Goal: Task Accomplishment & Management: Manage account settings

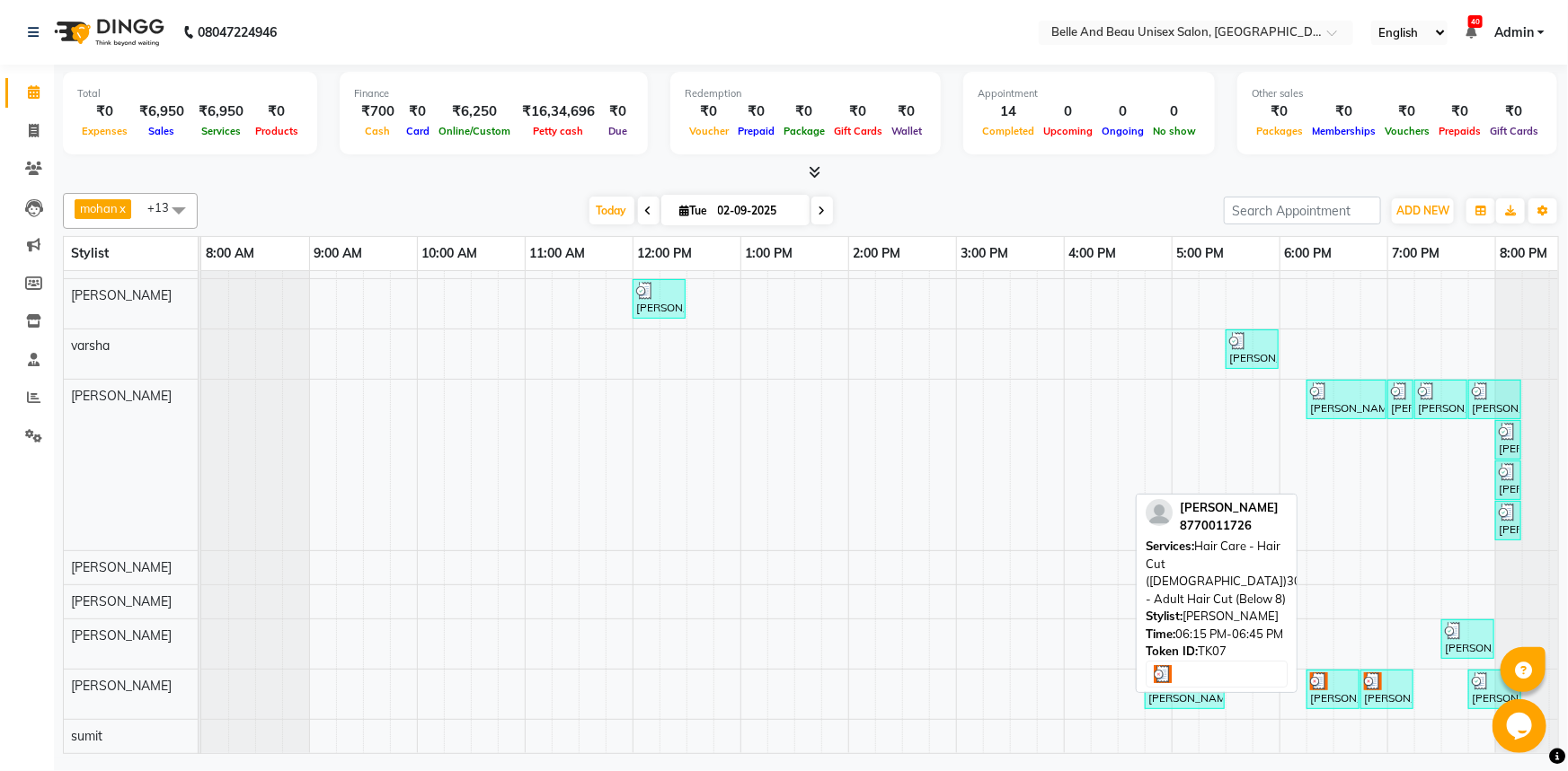
click at [1331, 682] on div "[PERSON_NAME], TK07, 06:15 PM-06:45 PM, Hair Care - Hair Cut ([DEMOGRAPHIC_DATA…" at bounding box center [1333, 690] width 49 height 34
click at [1328, 678] on div "[PERSON_NAME], TK07, 06:15 PM-06:45 PM, Hair Care - Hair Cut ([DEMOGRAPHIC_DATA…" at bounding box center [1333, 690] width 49 height 34
select select "3"
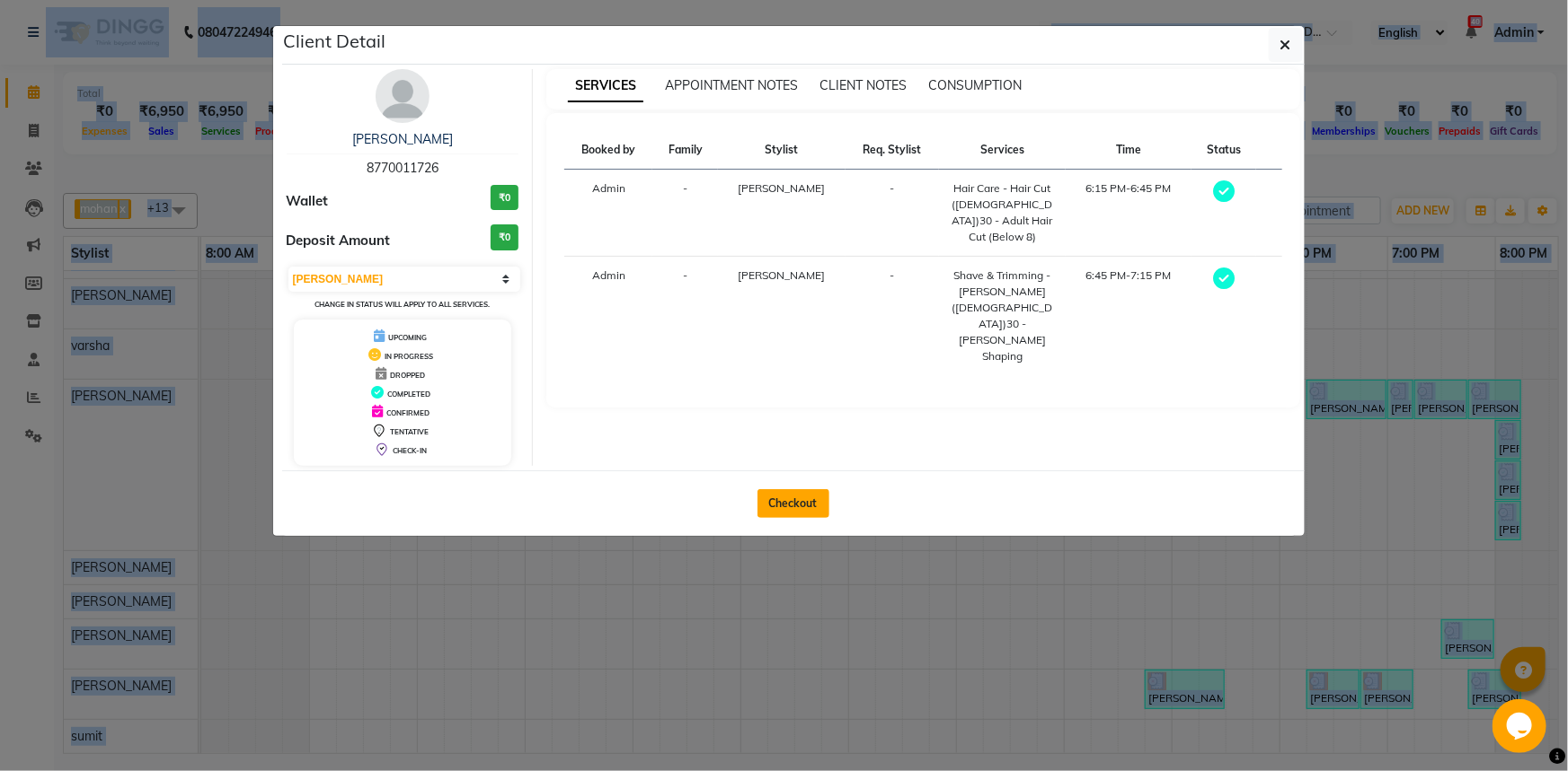
click at [795, 504] on button "Checkout" at bounding box center [793, 503] width 72 height 28
select select "service"
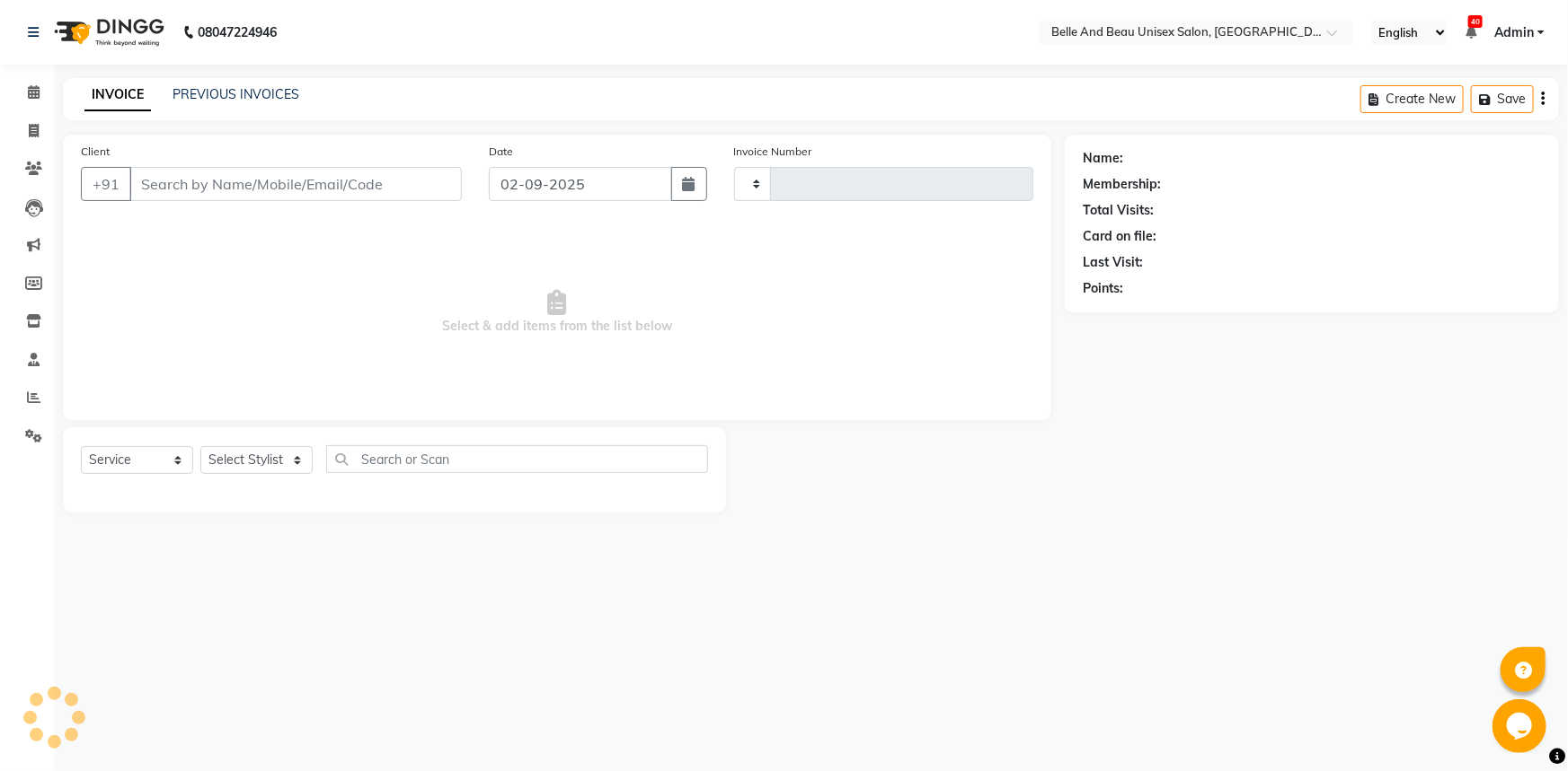
type input "2269"
select select "7066"
type input "8770011726"
select select "60511"
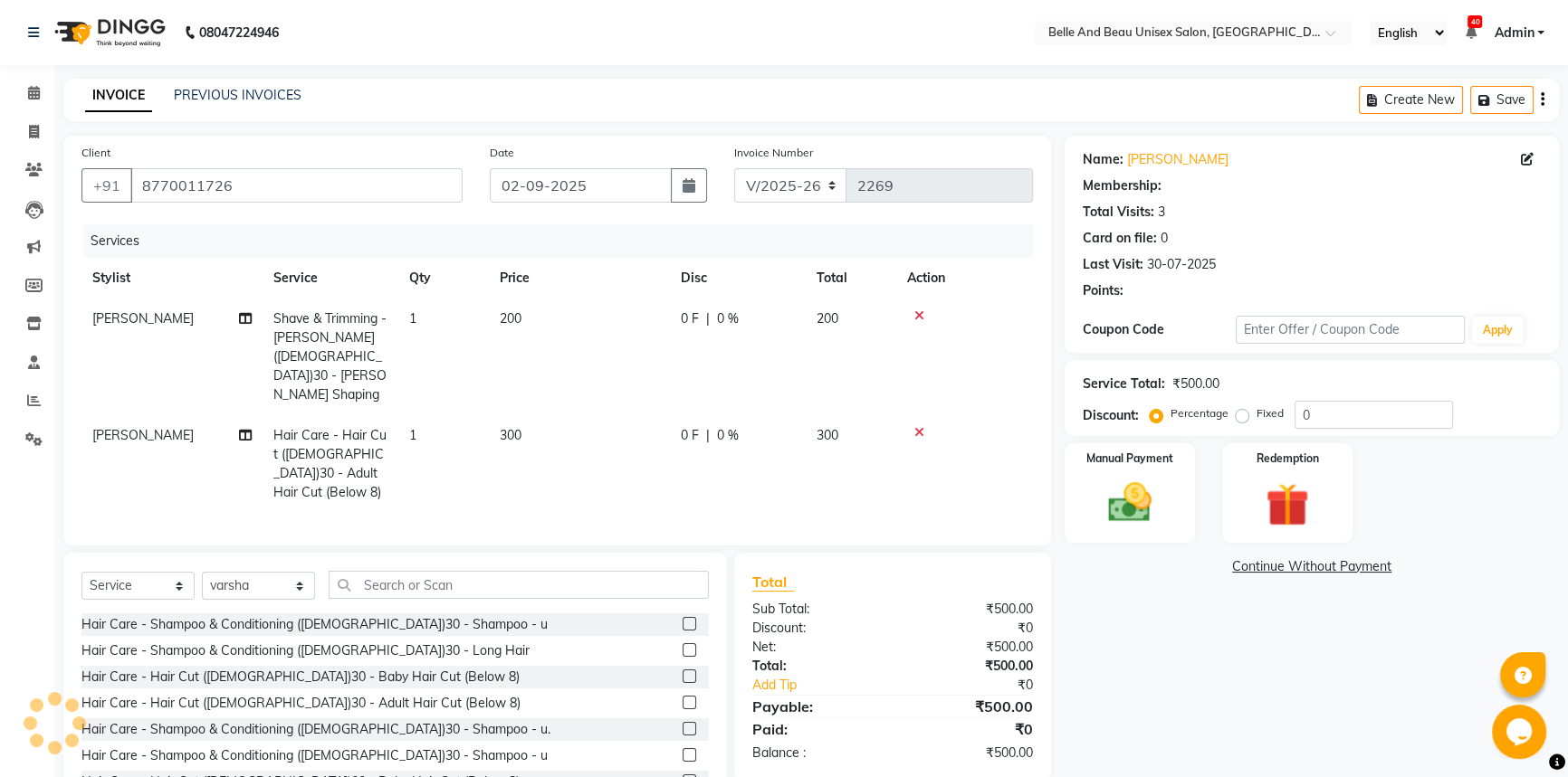
select select "1: Object"
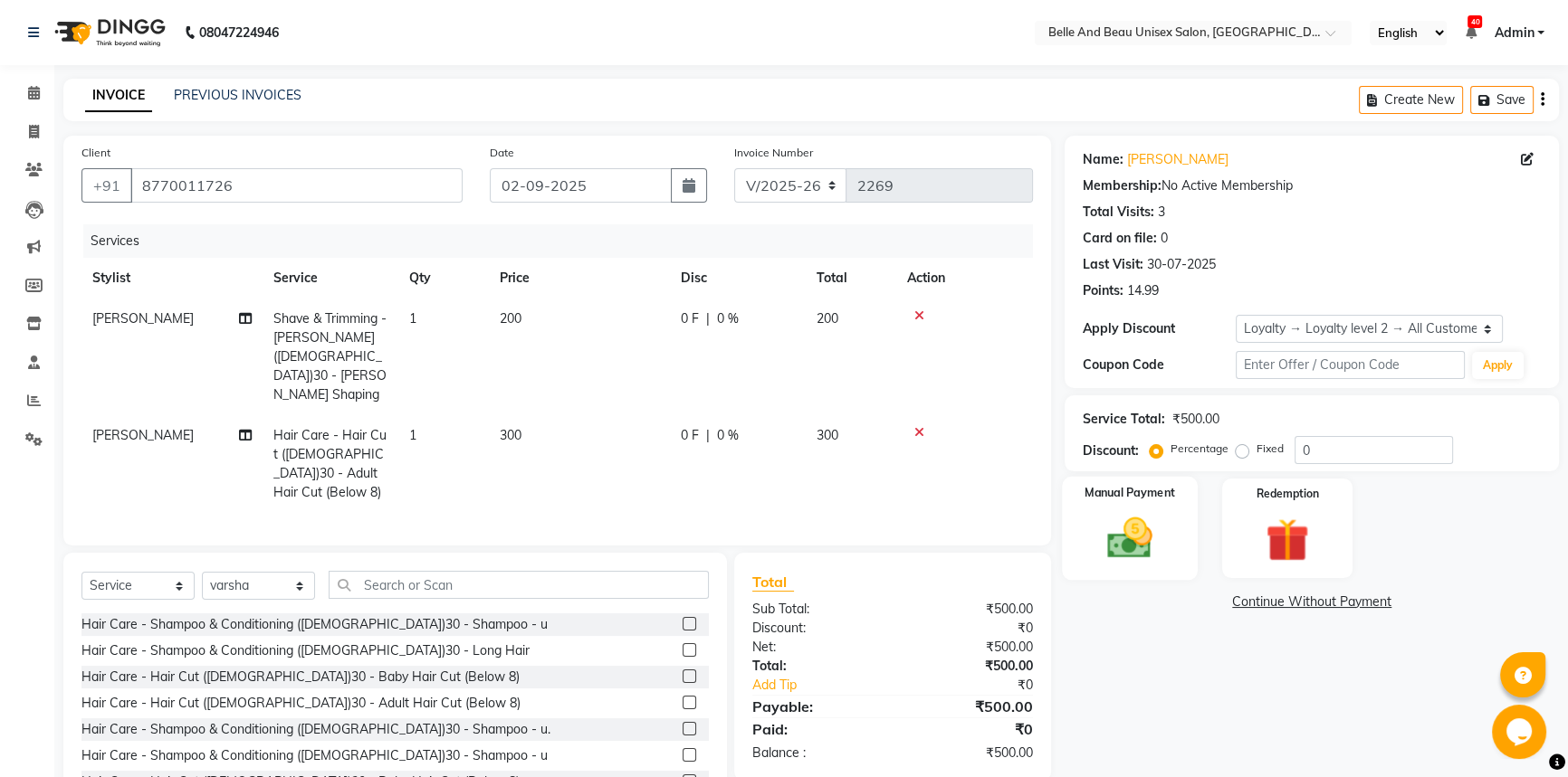
click at [1179, 539] on div "Manual Payment" at bounding box center [1129, 528] width 135 height 103
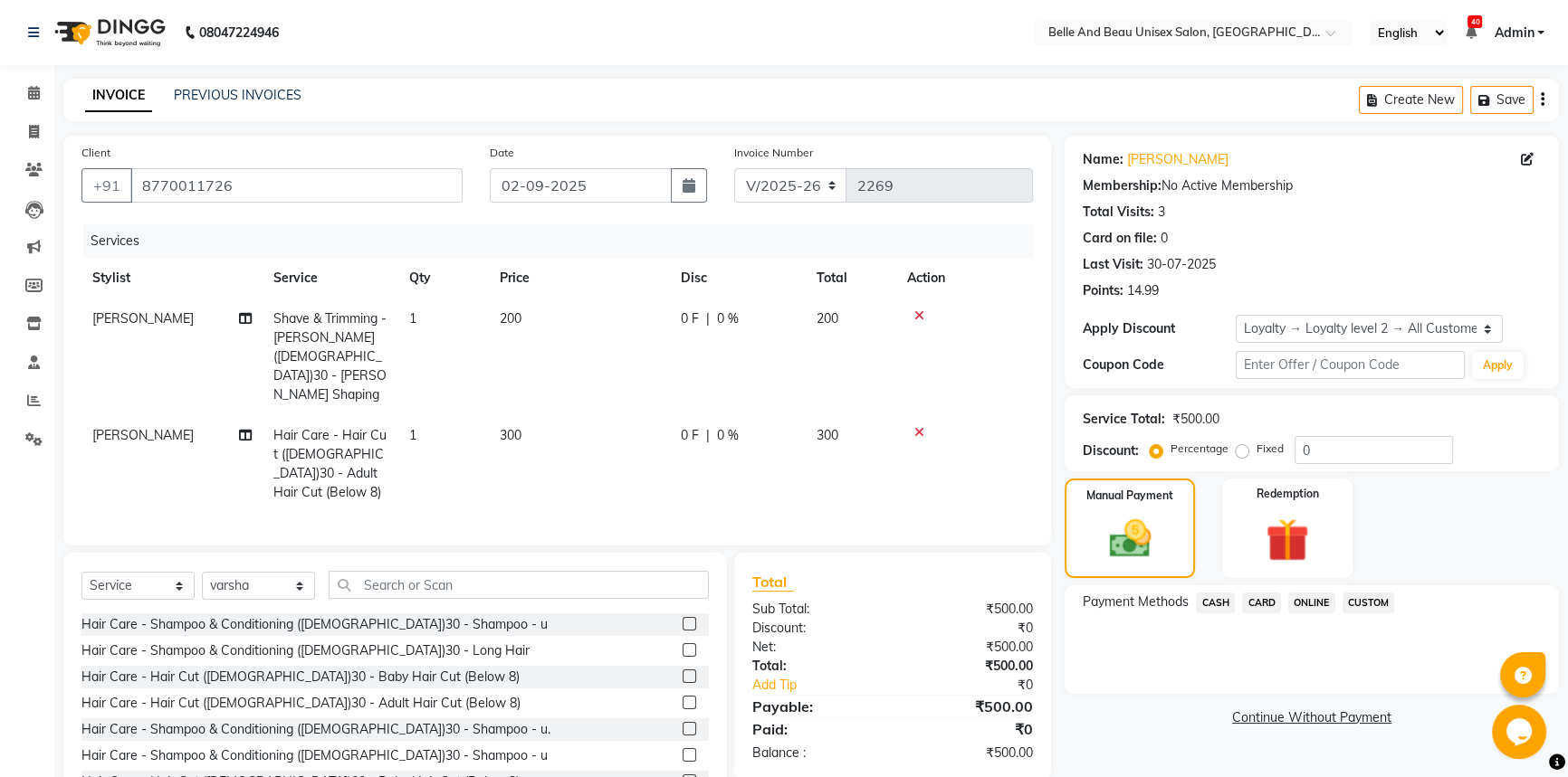
click at [1219, 606] on span "CASH" at bounding box center [1214, 603] width 39 height 21
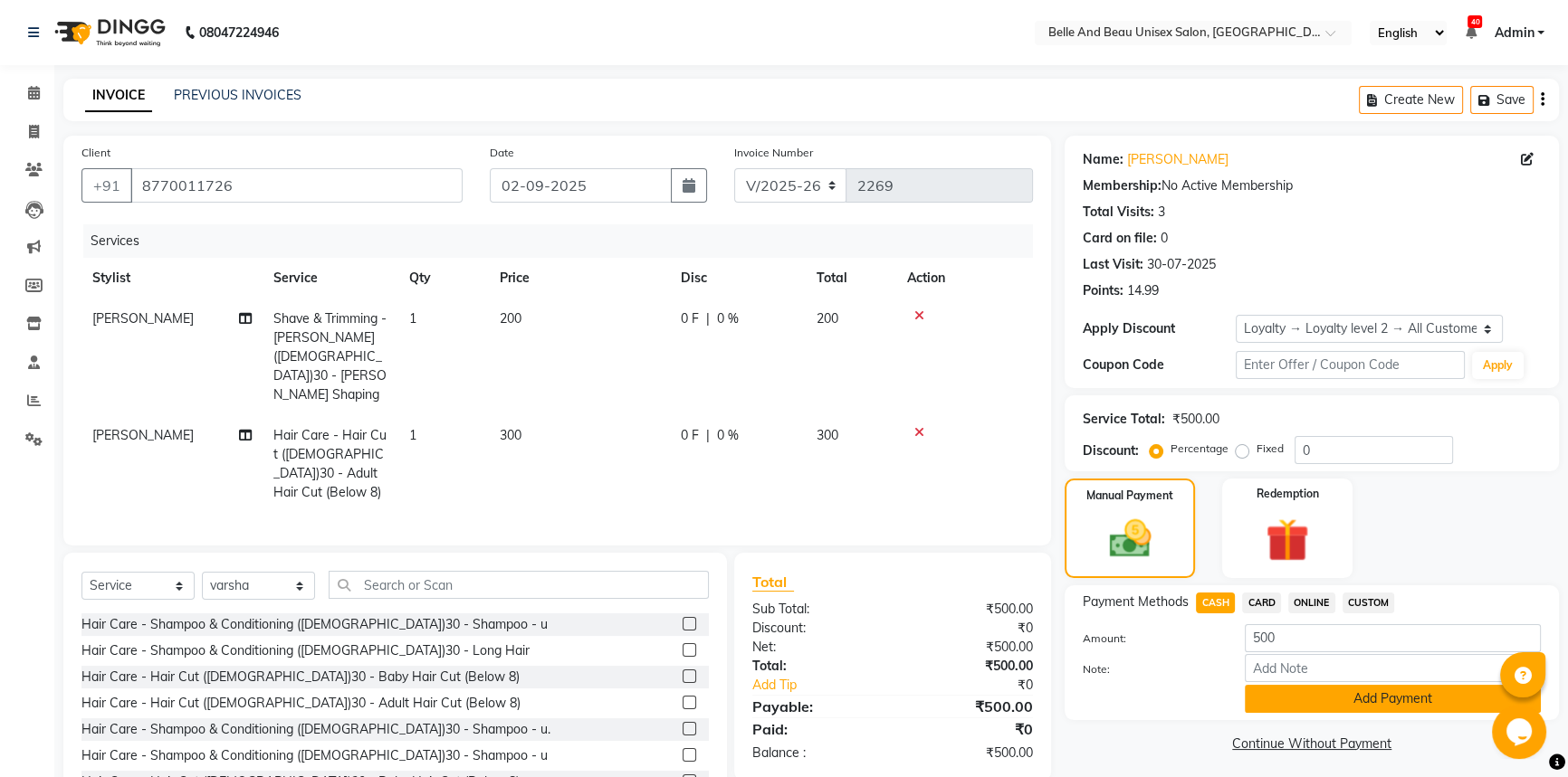
click at [1280, 690] on button "Add Payment" at bounding box center [1392, 699] width 296 height 28
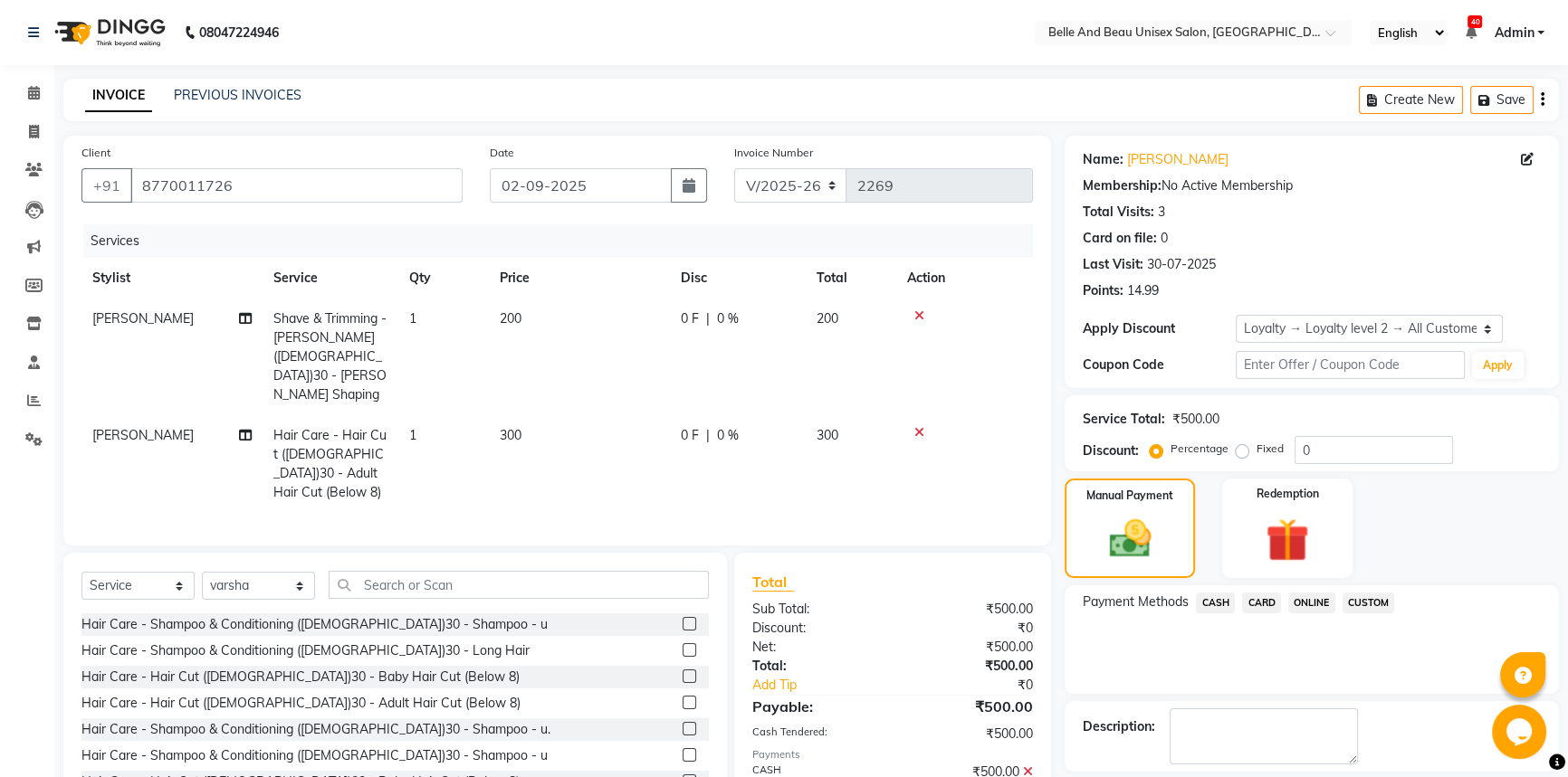
drag, startPoint x: 189, startPoint y: 310, endPoint x: 66, endPoint y: 303, distance: 123.2
click at [66, 303] on div "Client [PHONE_NUMBER] Date [DATE] Invoice Number V/2025 V/[PHONE_NUMBER] Servic…" at bounding box center [557, 340] width 988 height 410
click at [147, 352] on td "[PERSON_NAME]" at bounding box center [171, 357] width 181 height 117
select select "89706"
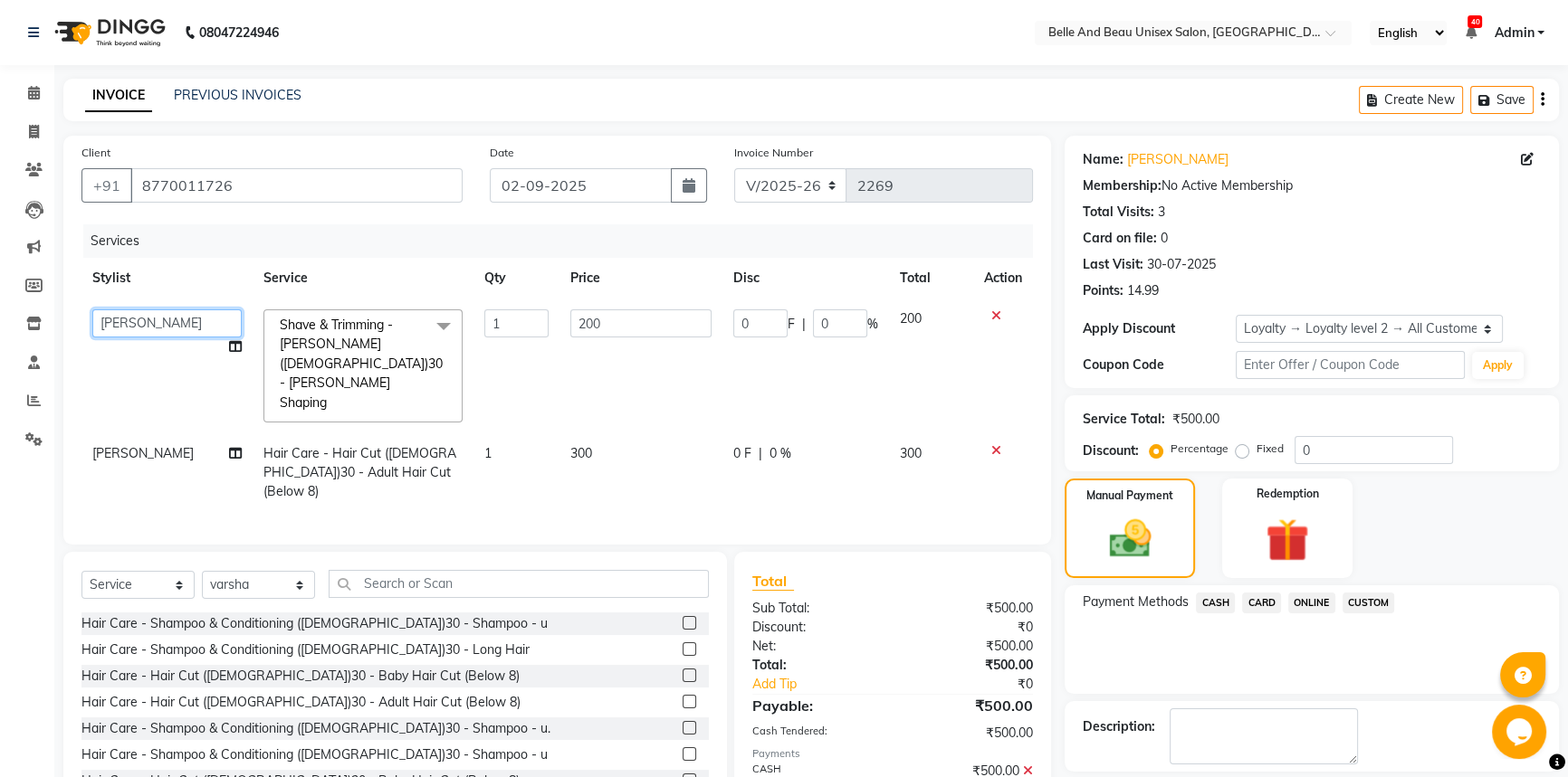
click at [124, 321] on select "[PERSON_NAME] [PERSON_NAME] [PERSON_NAME] [PERSON_NAME] [PERSON_NAME] [PERSON_N…" at bounding box center [166, 323] width 149 height 28
select select "59227"
click at [111, 445] on span "[PERSON_NAME]" at bounding box center [142, 453] width 102 height 16
select select "89706"
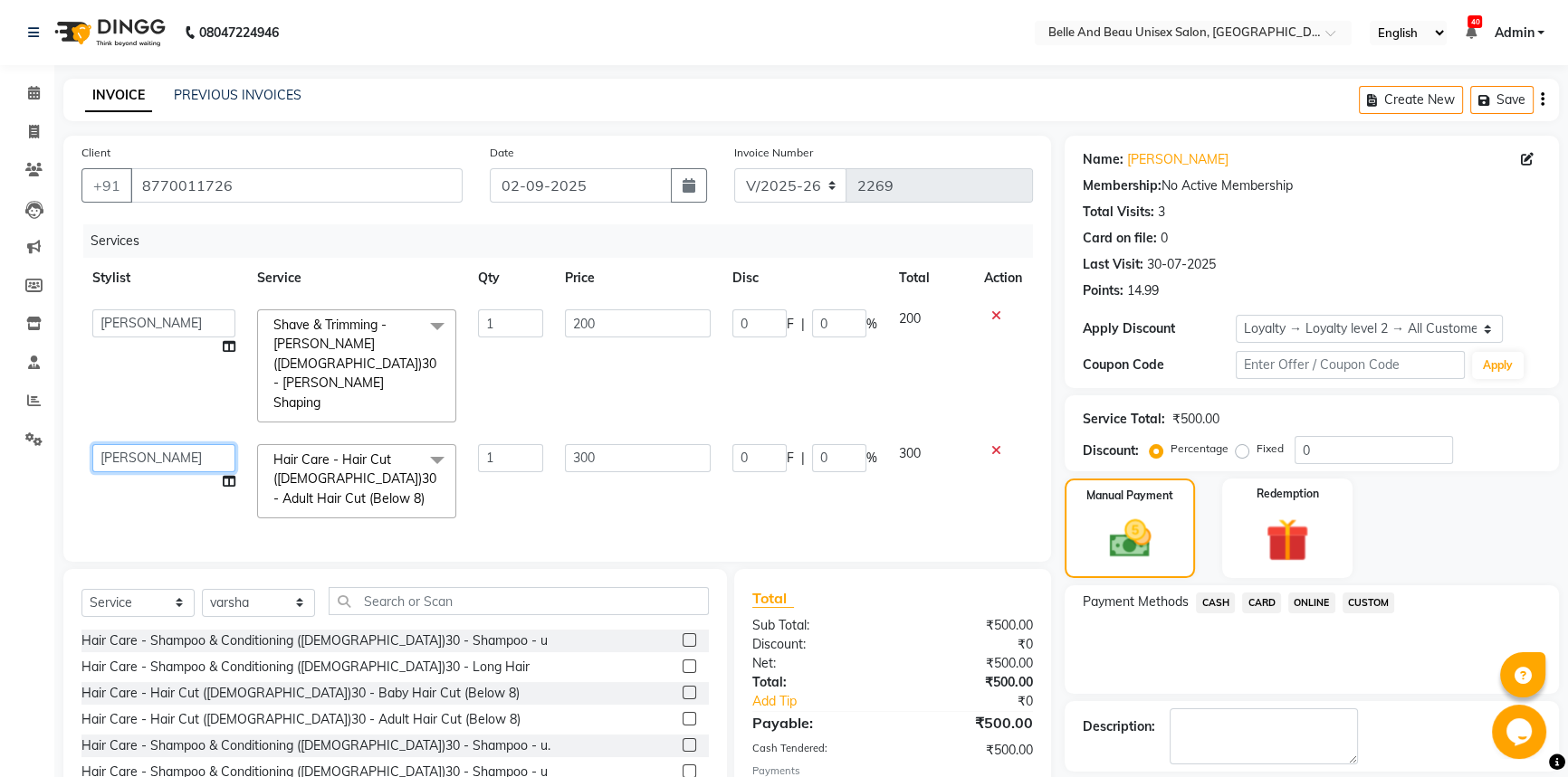
click at [128, 445] on select "[PERSON_NAME] [PERSON_NAME] [PERSON_NAME] [PERSON_NAME] [PERSON_NAME] [PERSON_N…" at bounding box center [163, 459] width 143 height 28
select select "59227"
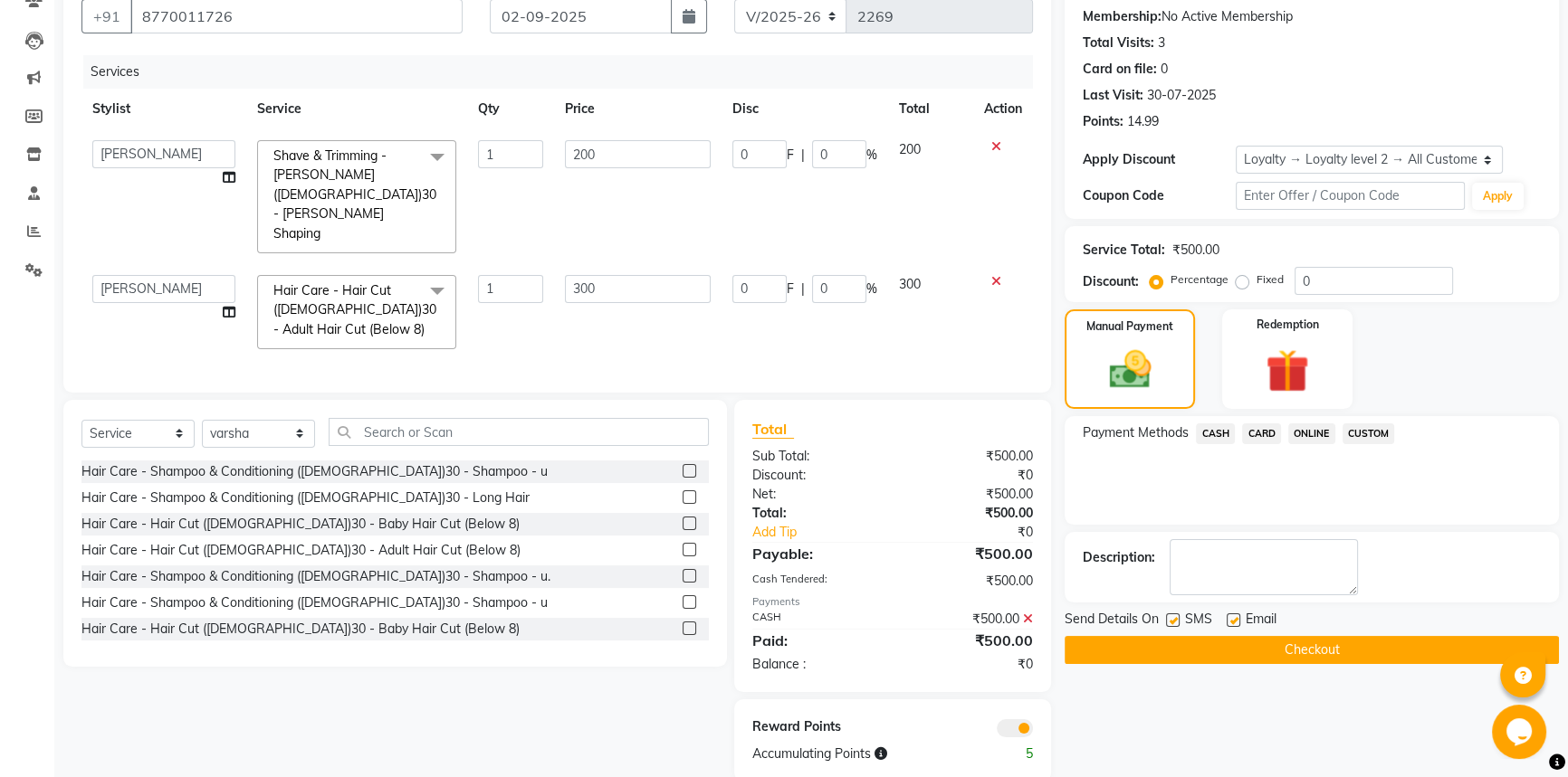
scroll to position [175, 0]
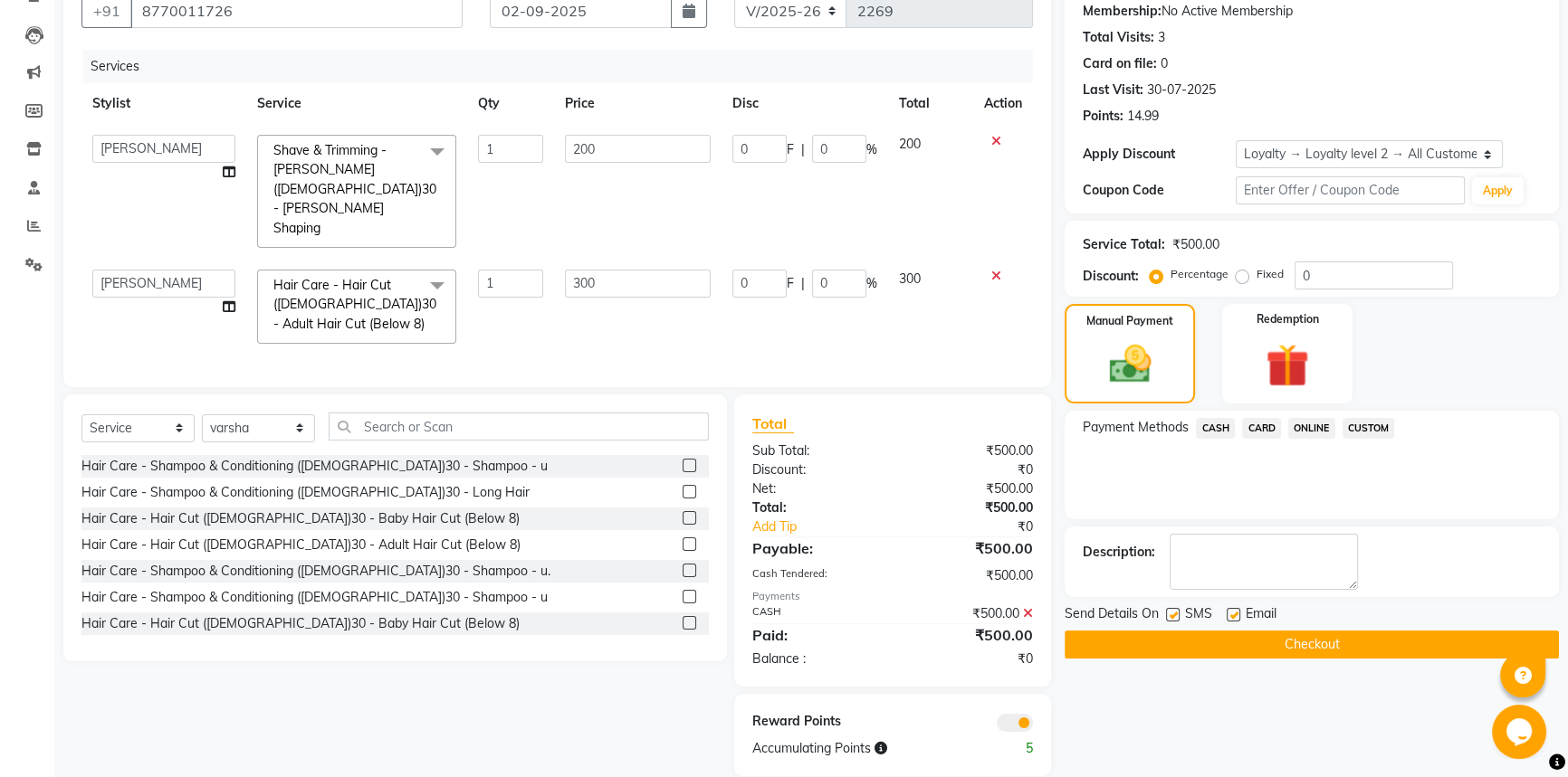
click at [1161, 643] on button "Checkout" at bounding box center [1312, 645] width 494 height 28
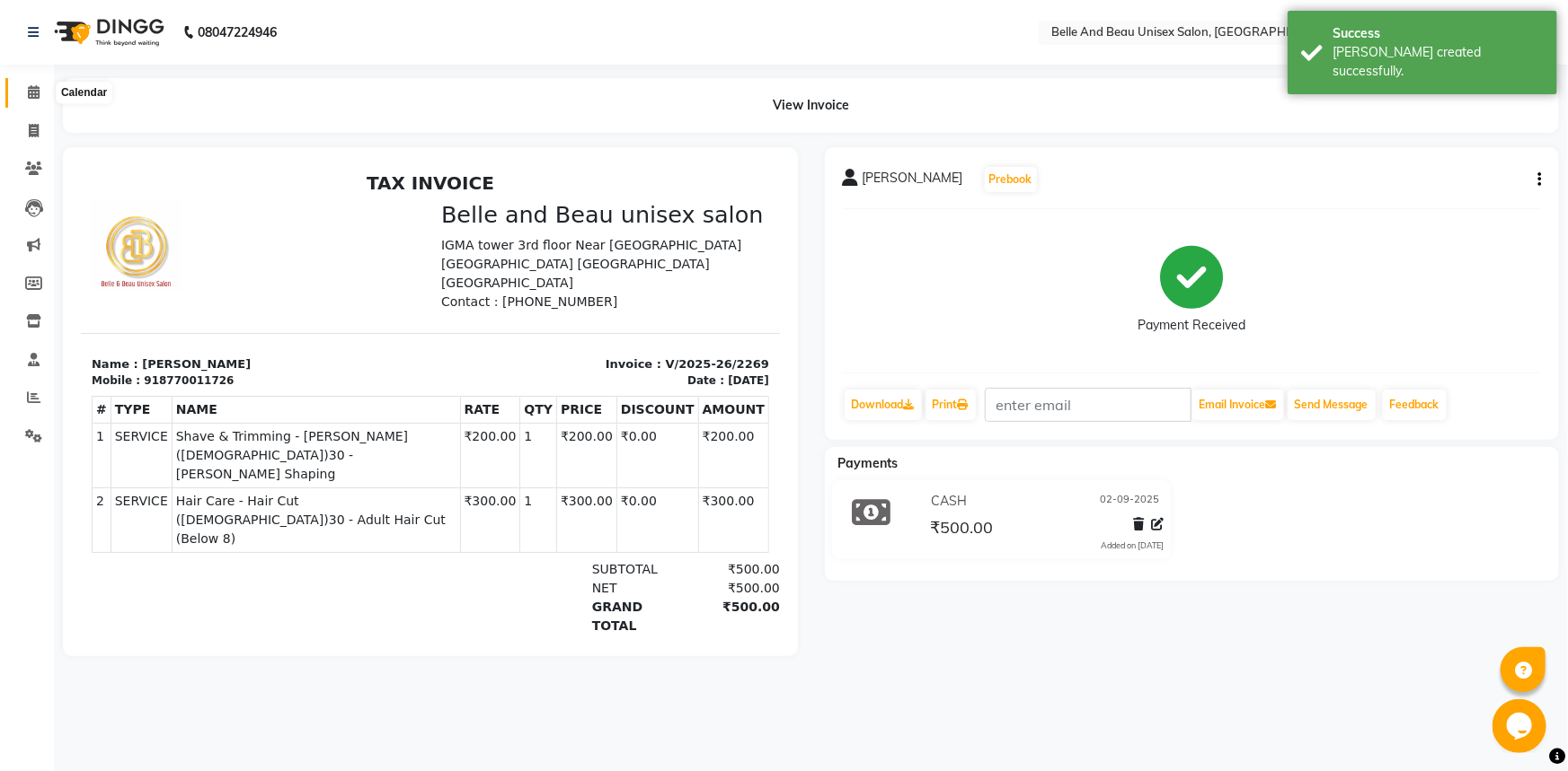
click at [32, 96] on icon at bounding box center [33, 92] width 12 height 14
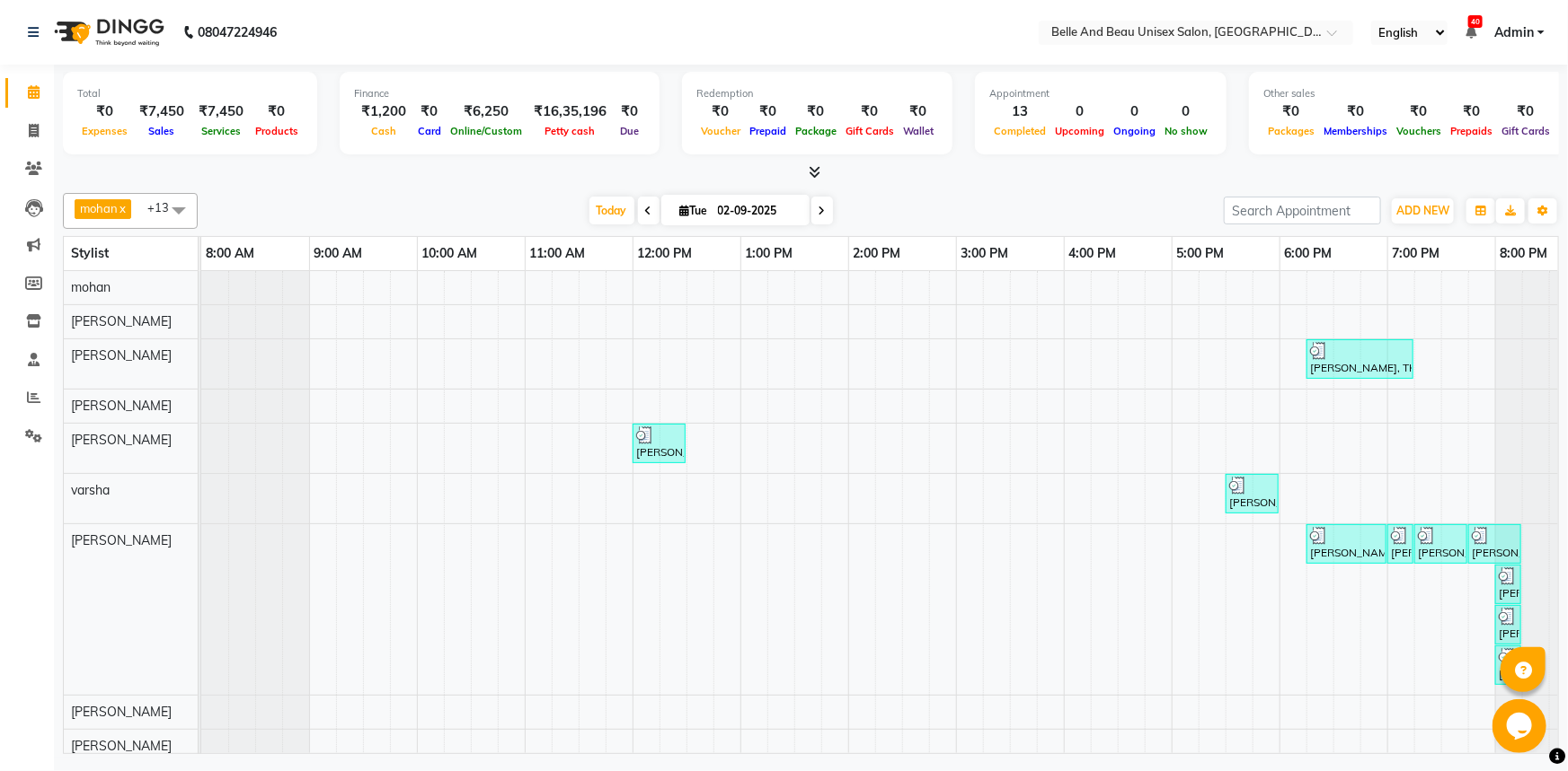
click at [1089, 560] on div "[PERSON_NAME], TK07, 06:15 PM-07:15 PM, Shave & Trimming - [PERSON_NAME] ([DEMO…" at bounding box center [902, 584] width 1401 height 627
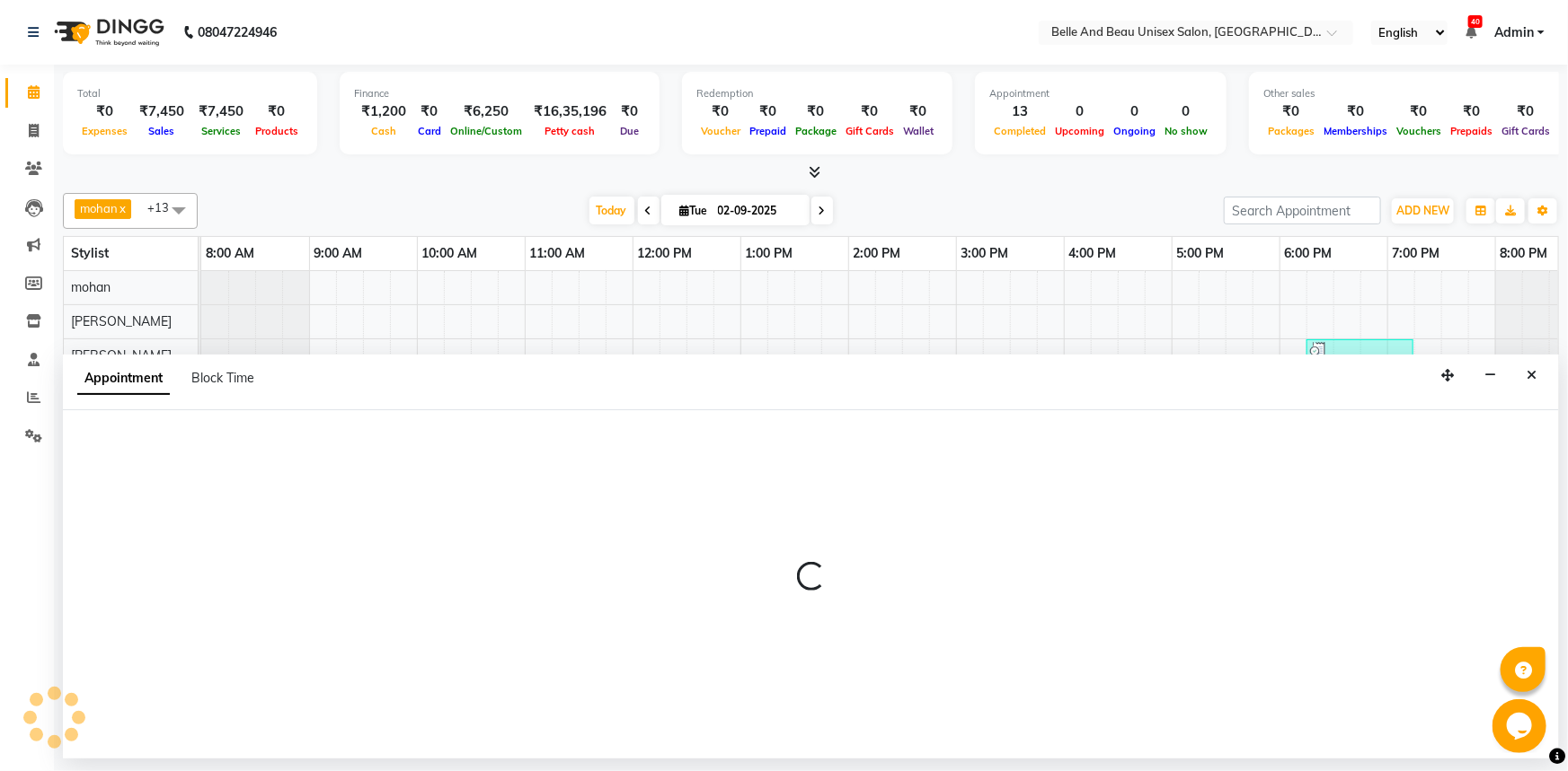
select select "59221"
select select "960"
select select "tentative"
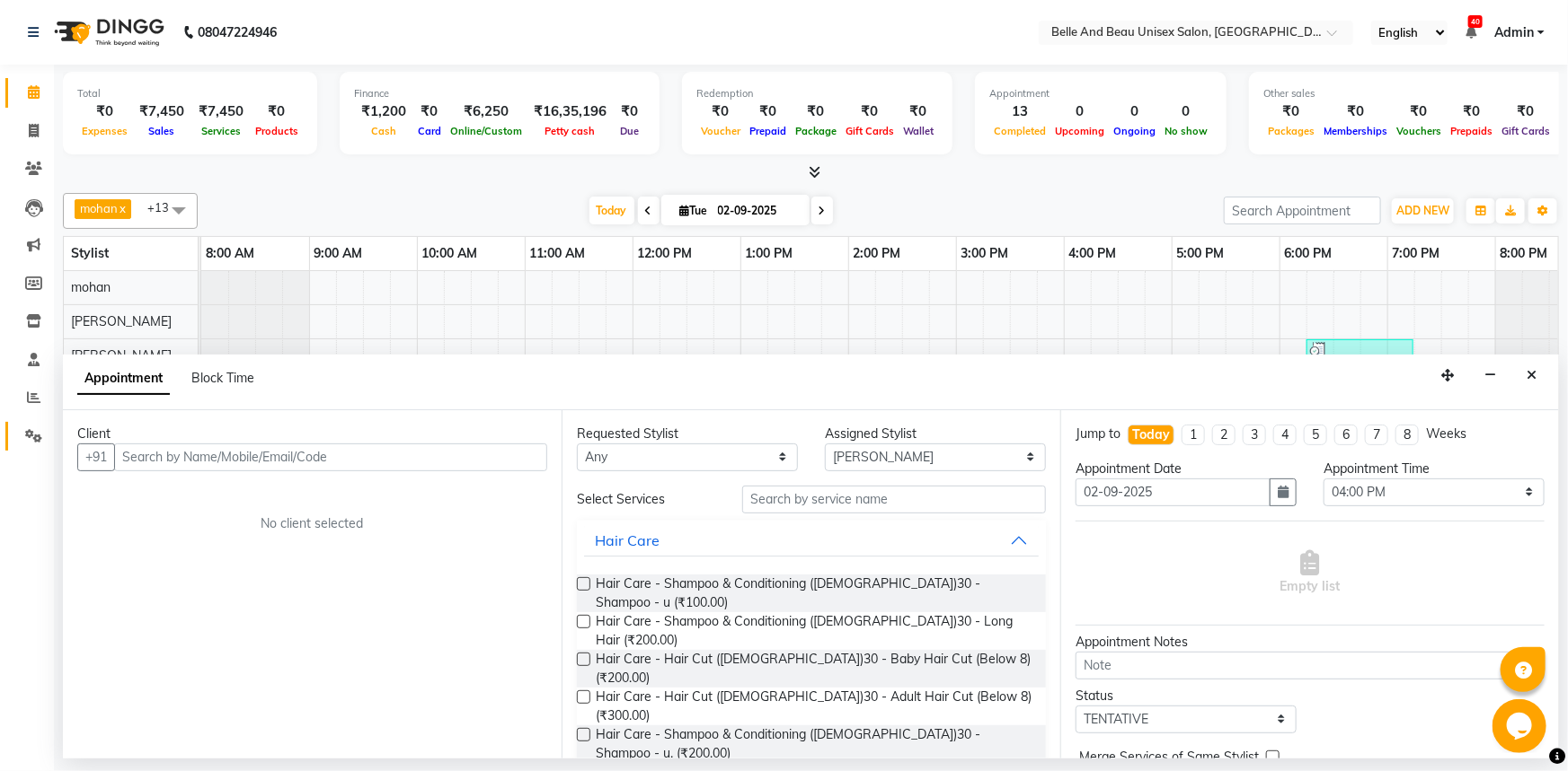
click at [30, 430] on icon at bounding box center [33, 437] width 17 height 14
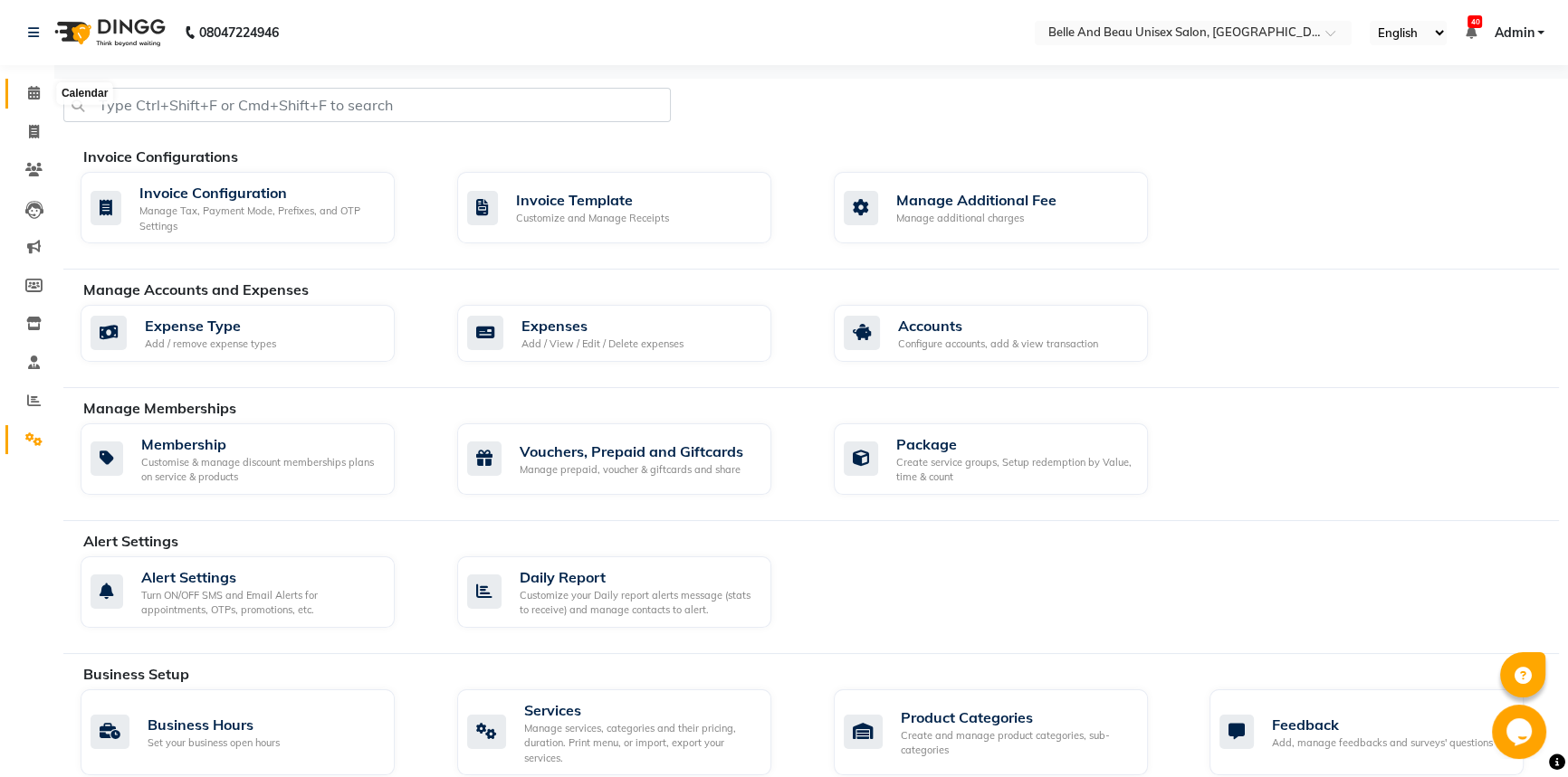
click at [36, 90] on icon at bounding box center [34, 93] width 12 height 14
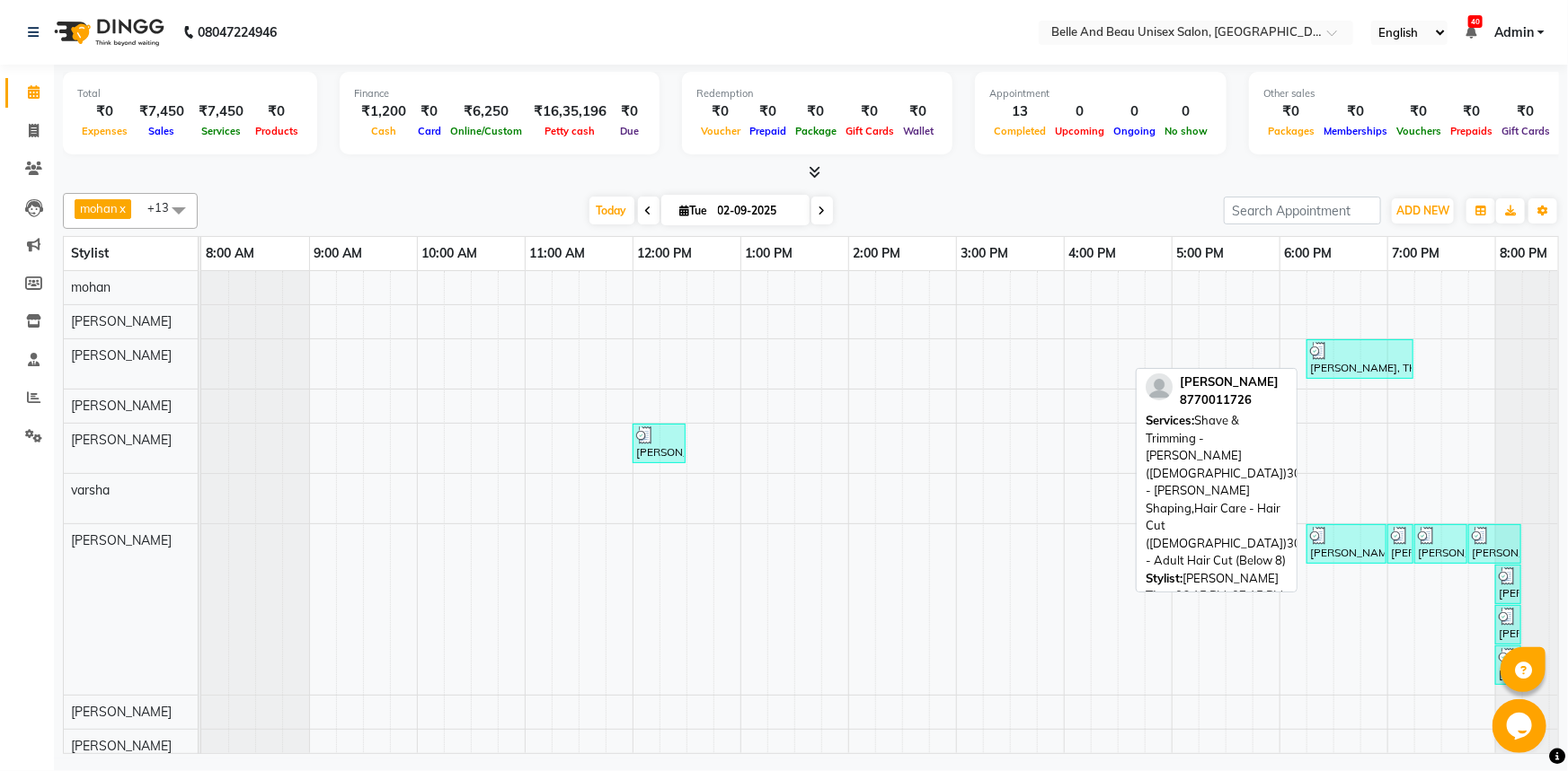
click at [1355, 356] on div at bounding box center [1360, 351] width 100 height 18
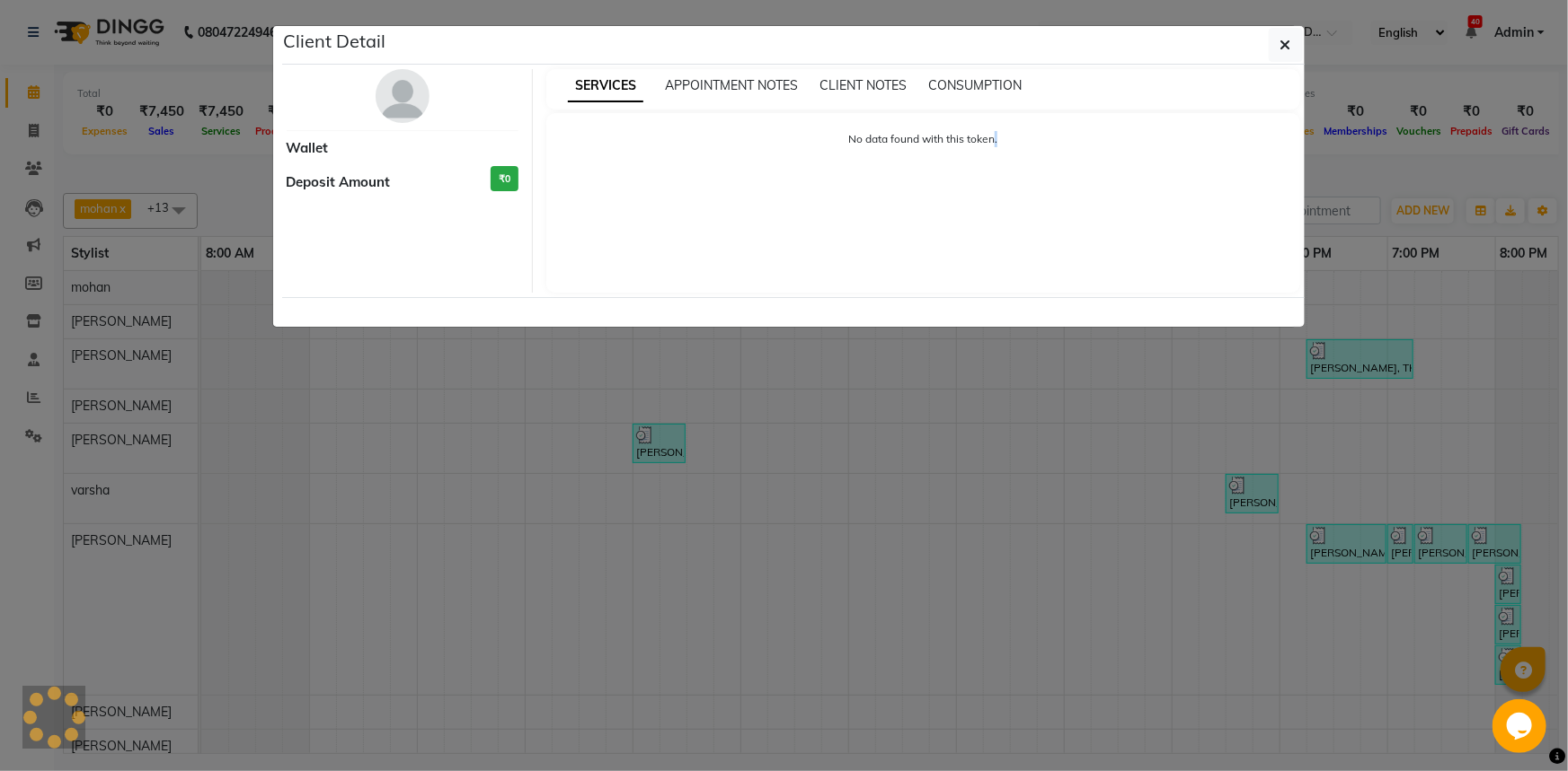
click at [1355, 356] on ngb-modal-window "Client Detail Wallet Deposit Amount ₹0 SERVICES APPOINTMENT NOTES CLIENT NOTES …" at bounding box center [784, 386] width 1568 height 771
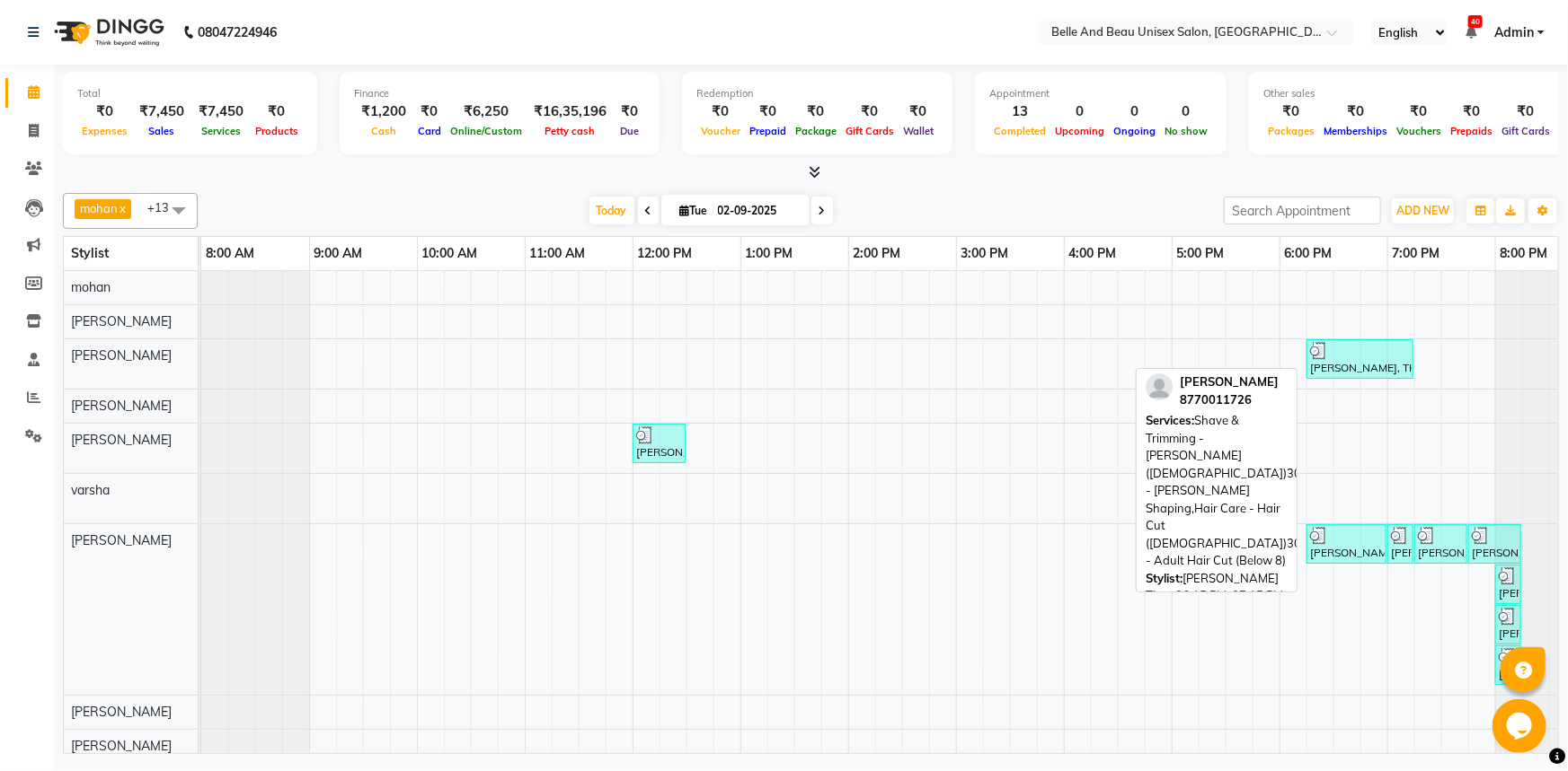
click at [1347, 345] on div at bounding box center [1360, 351] width 100 height 18
select select "3"
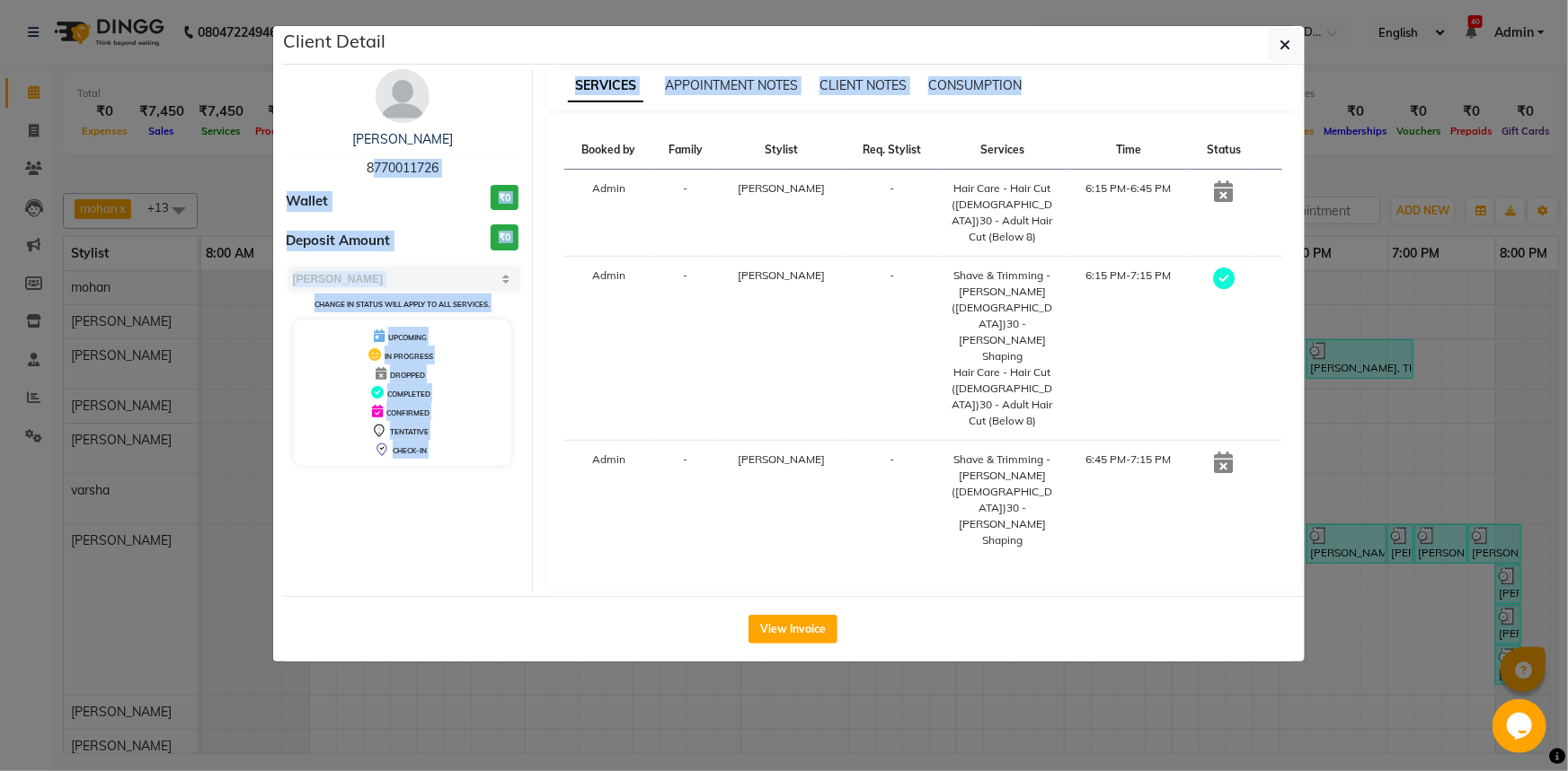
drag, startPoint x: 350, startPoint y: 167, endPoint x: 533, endPoint y: 162, distance: 183.1
click at [533, 162] on div "[PERSON_NAME] 8770011726 Wallet ₹0 Deposit Amount ₹0 Select MARK DONE UPCOMING …" at bounding box center [793, 330] width 1040 height 523
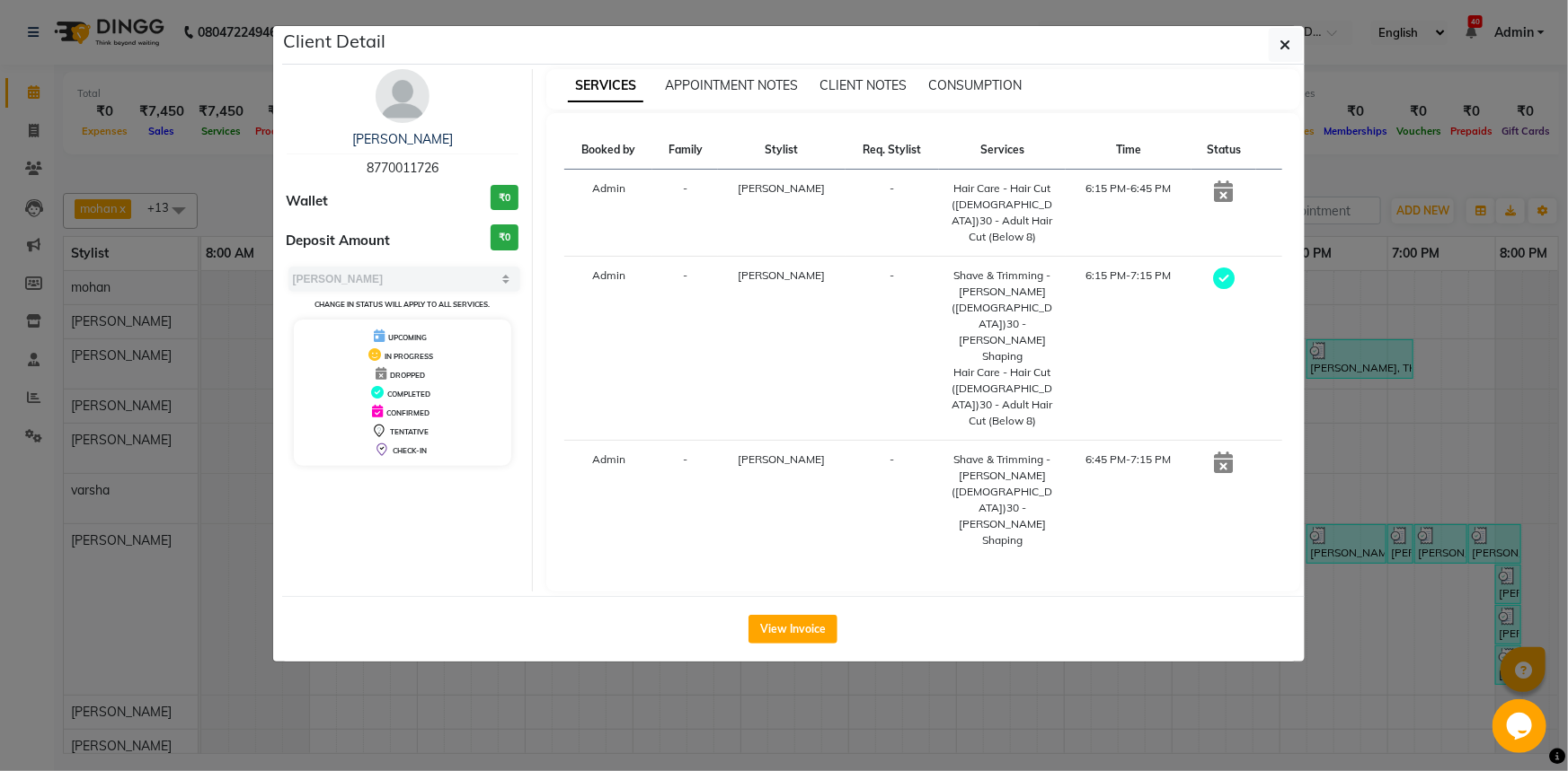
click at [476, 142] on div "[PERSON_NAME]" at bounding box center [402, 139] width 233 height 19
drag, startPoint x: 357, startPoint y: 162, endPoint x: 457, endPoint y: 162, distance: 100.0
click at [457, 162] on div "[PERSON_NAME] 8770011726" at bounding box center [402, 154] width 233 height 48
copy span "8770011726"
click at [1281, 37] on icon "button" at bounding box center [1285, 44] width 11 height 15
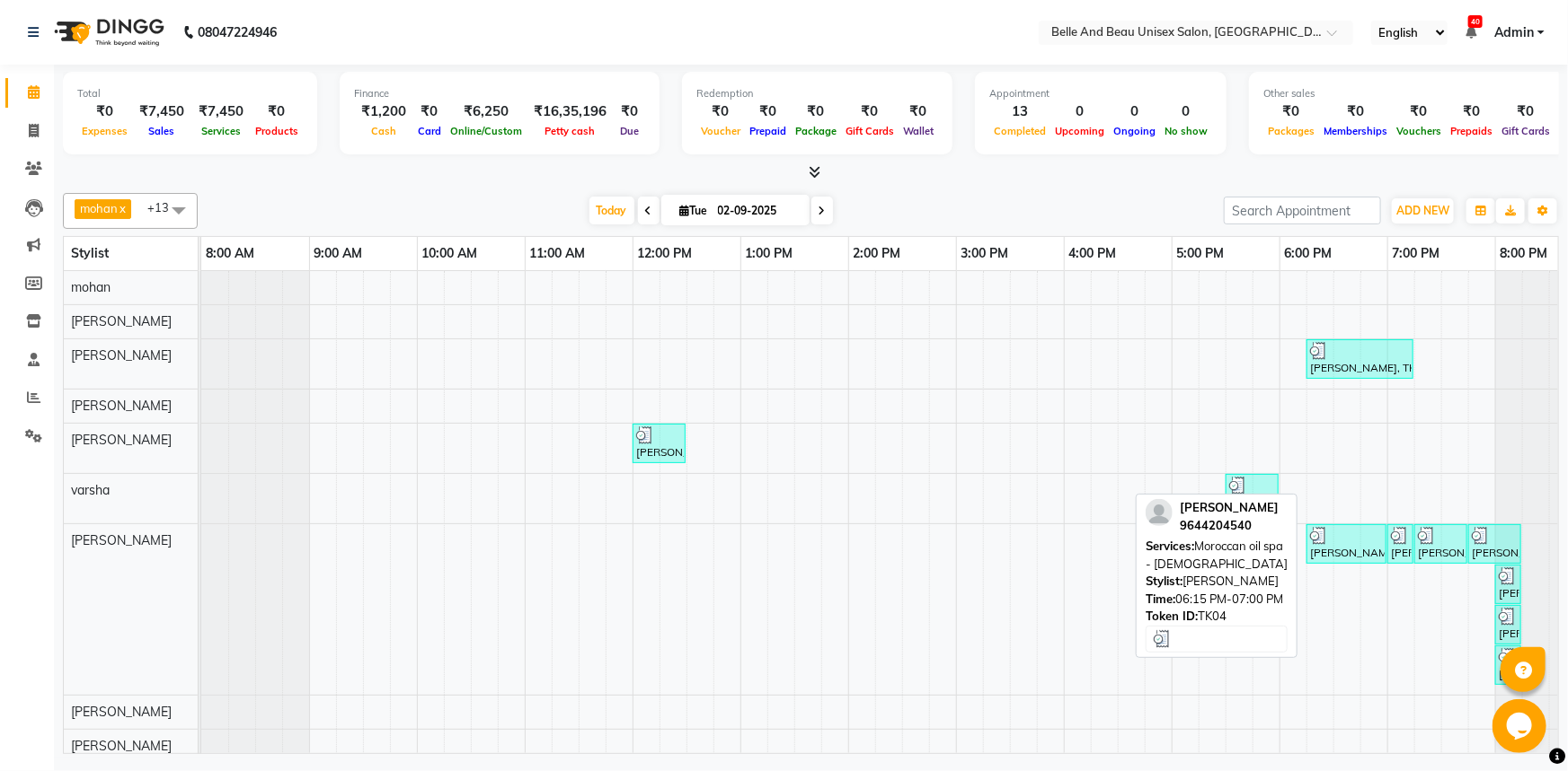
click at [1340, 536] on div at bounding box center [1346, 536] width 73 height 18
select select "3"
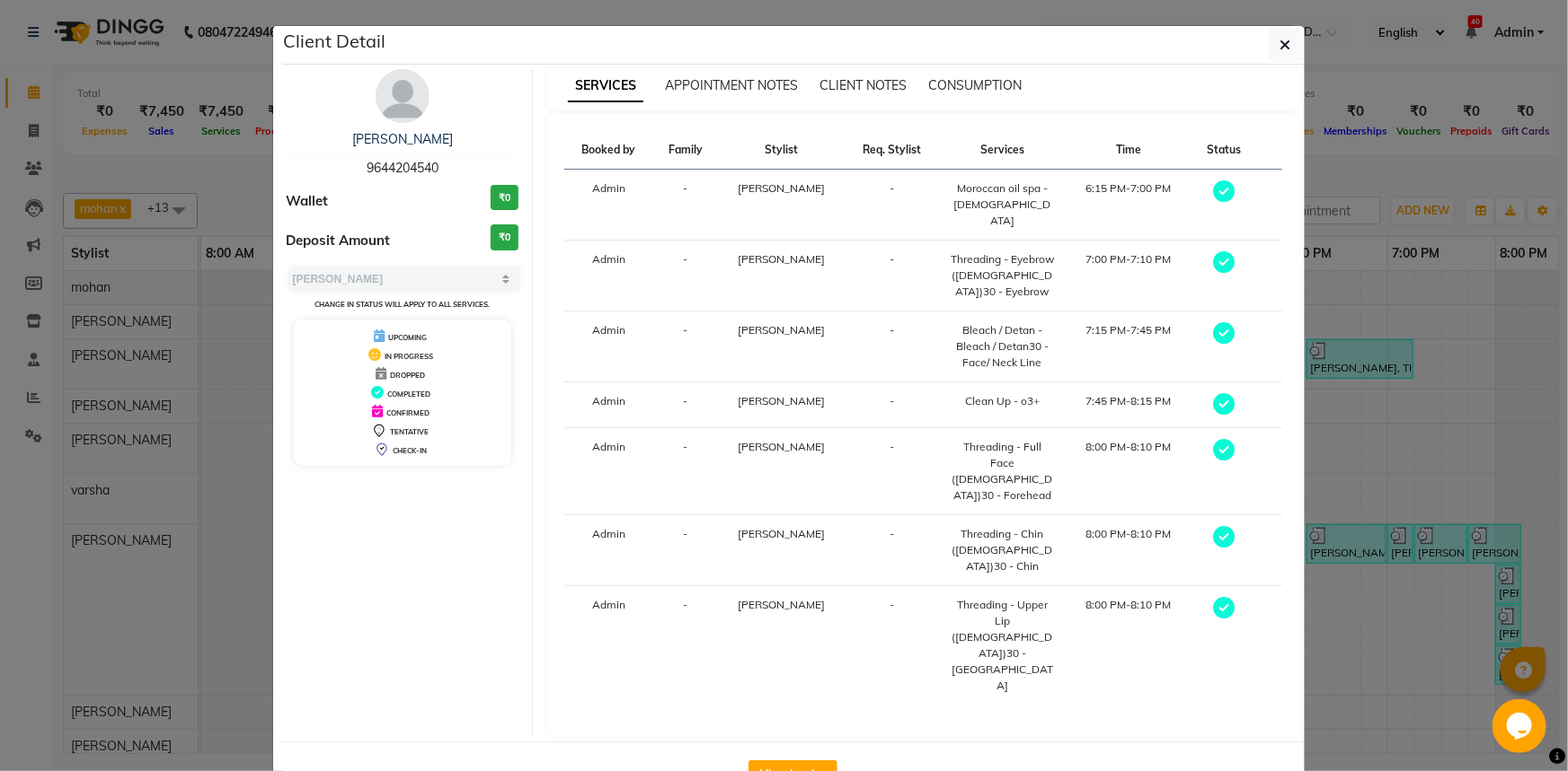
click at [364, 165] on div "[PERSON_NAME] 9644204540" at bounding box center [402, 154] width 233 height 48
drag, startPoint x: 359, startPoint y: 135, endPoint x: 459, endPoint y: 139, distance: 100.1
click at [459, 139] on div "[PERSON_NAME]" at bounding box center [402, 139] width 233 height 19
copy link "[PERSON_NAME]"
drag, startPoint x: 362, startPoint y: 162, endPoint x: 461, endPoint y: 171, distance: 99.4
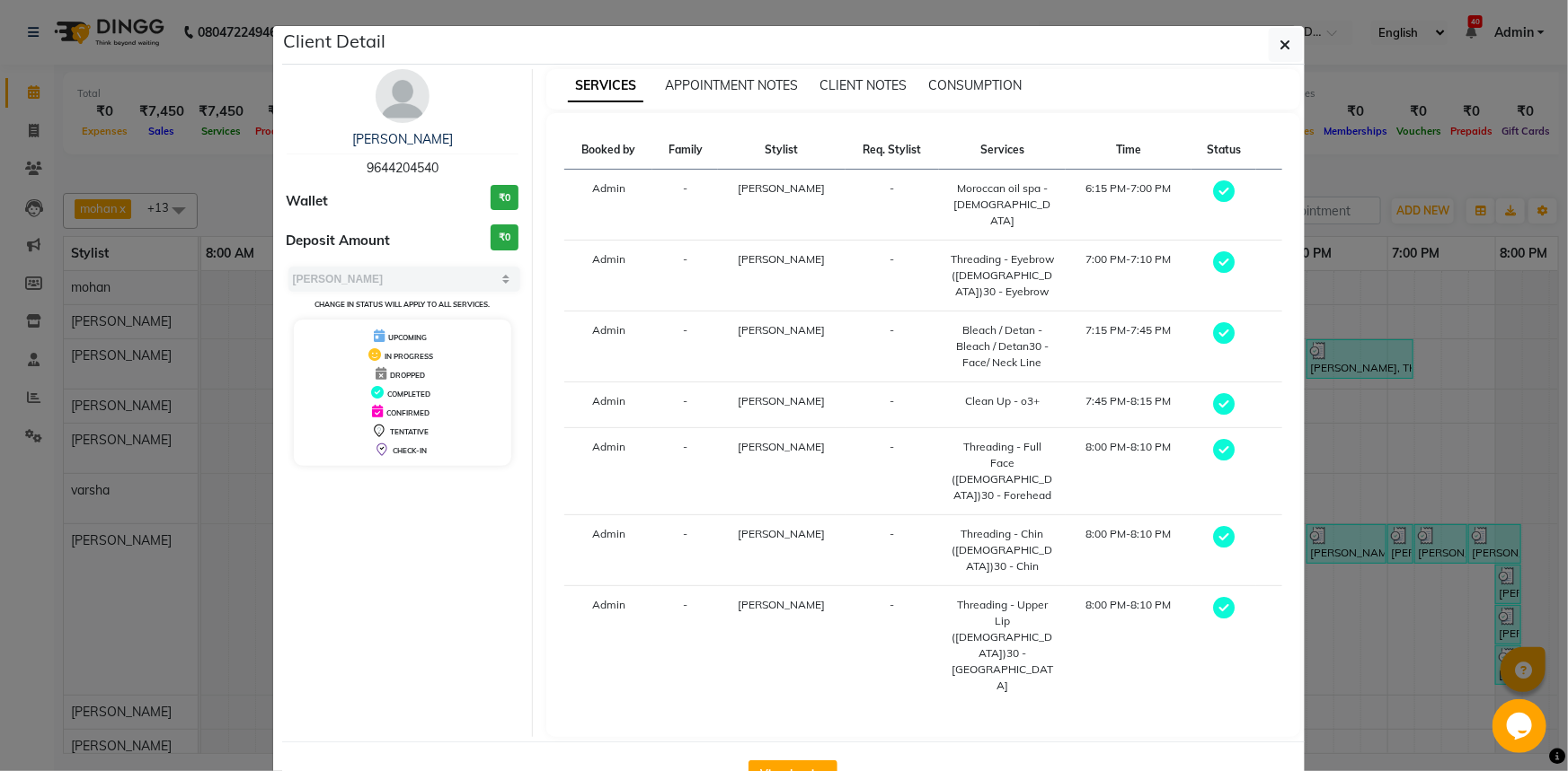
click at [461, 171] on div "[PERSON_NAME] 9644204540" at bounding box center [402, 154] width 233 height 48
copy span "9644204540"
click at [1284, 40] on icon "button" at bounding box center [1285, 44] width 11 height 15
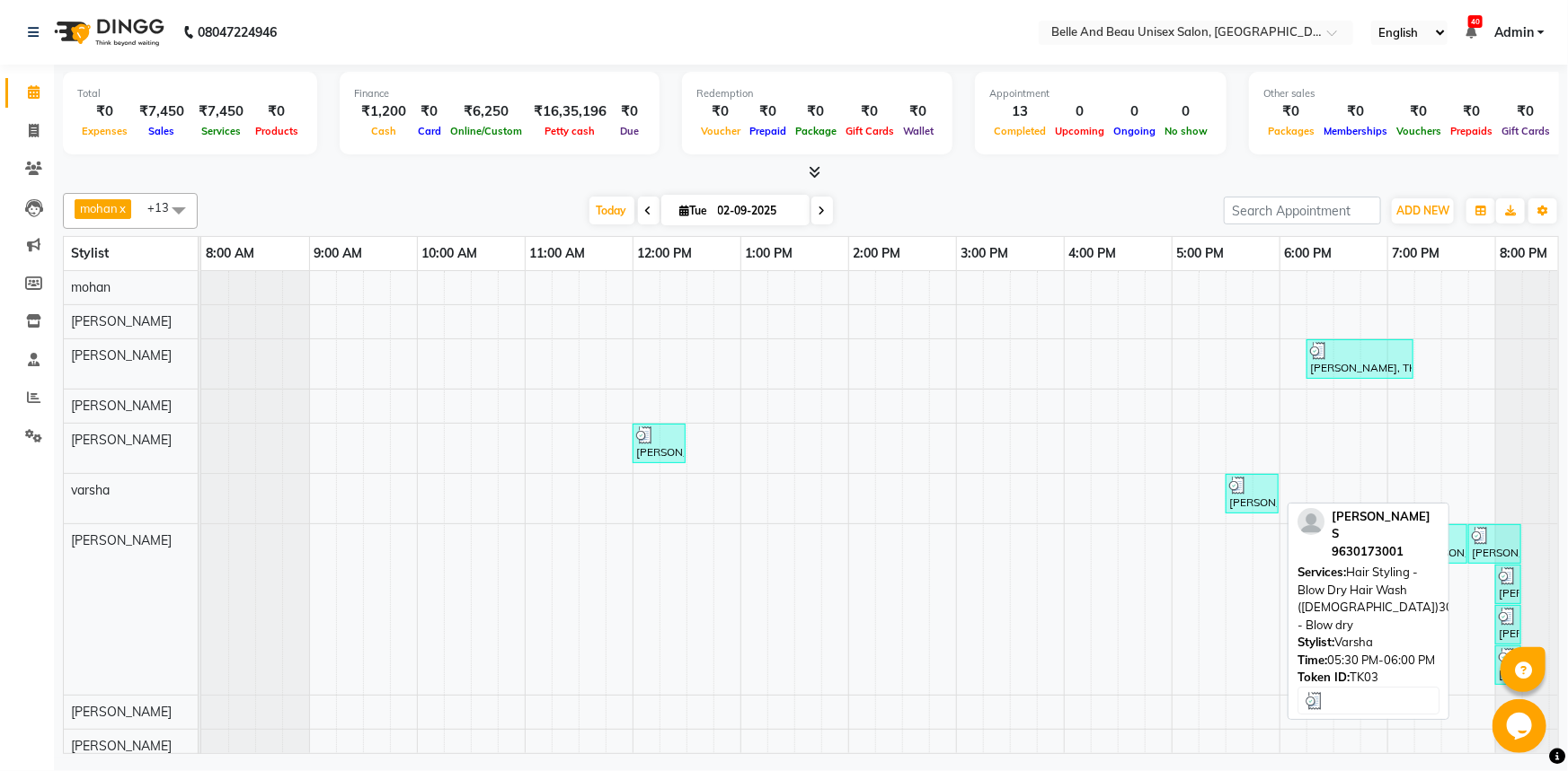
click at [1251, 499] on div "[PERSON_NAME] S, TK03, 05:30 PM-06:00 PM, Hair Styling - Blow Dry Hair Wash ([D…" at bounding box center [1252, 493] width 49 height 34
select select "3"
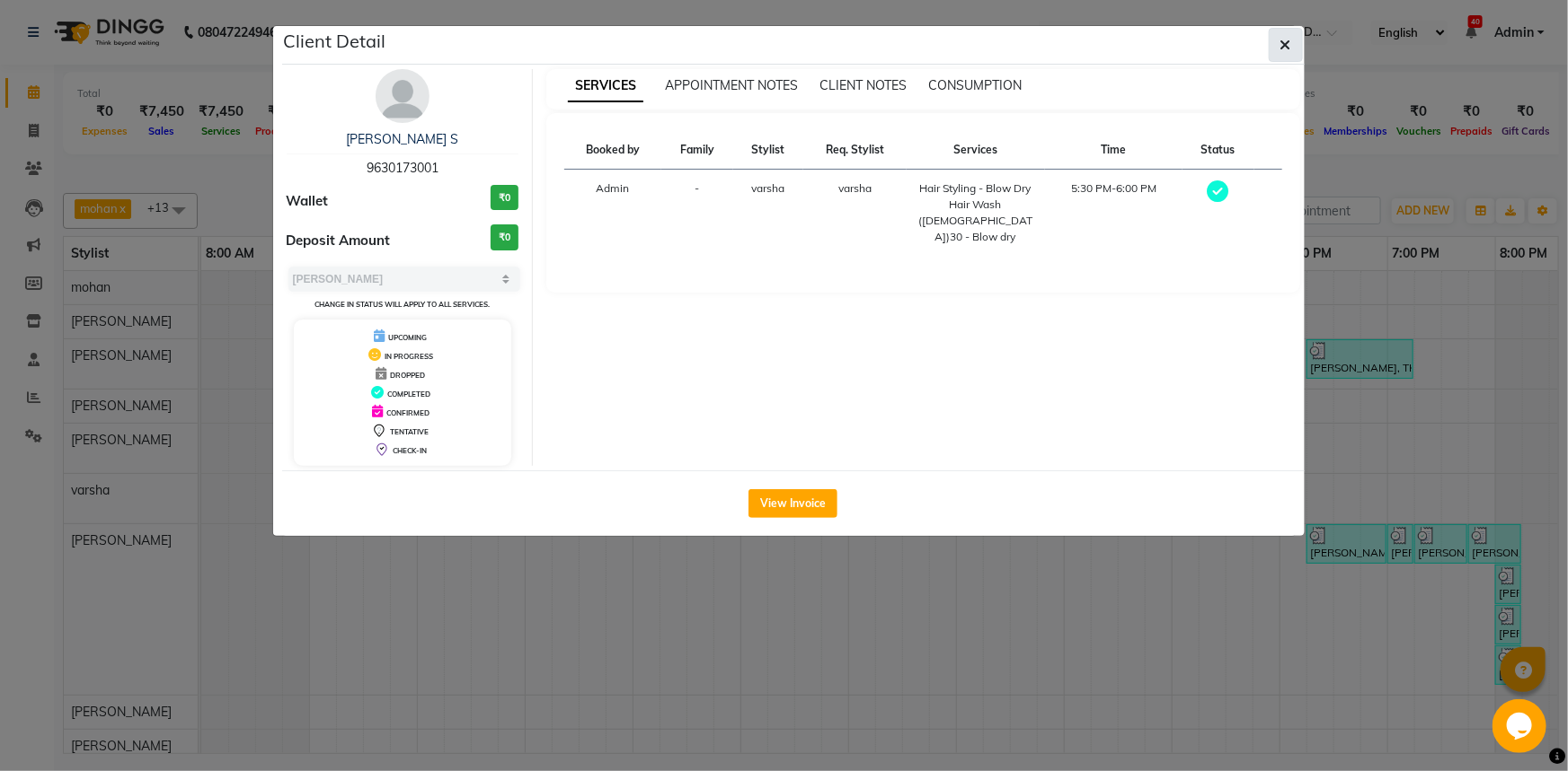
click at [1287, 44] on icon "button" at bounding box center [1285, 44] width 11 height 15
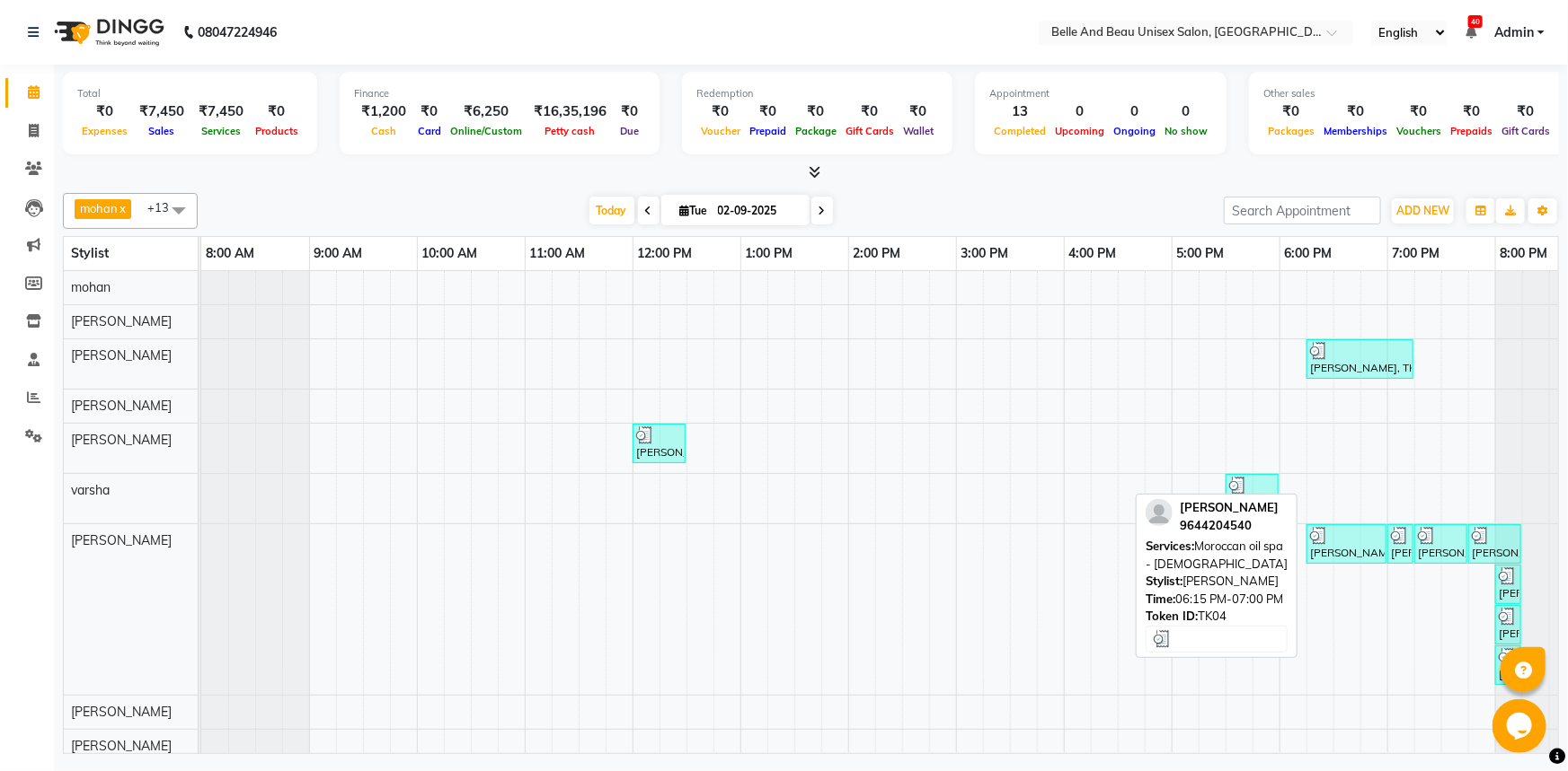
click at [1358, 547] on div "[PERSON_NAME], TK04, 06:15 PM-07:00 PM, Moroccan oil spa - [DEMOGRAPHIC_DATA]" at bounding box center [1346, 543] width 77 height 34
select select "3"
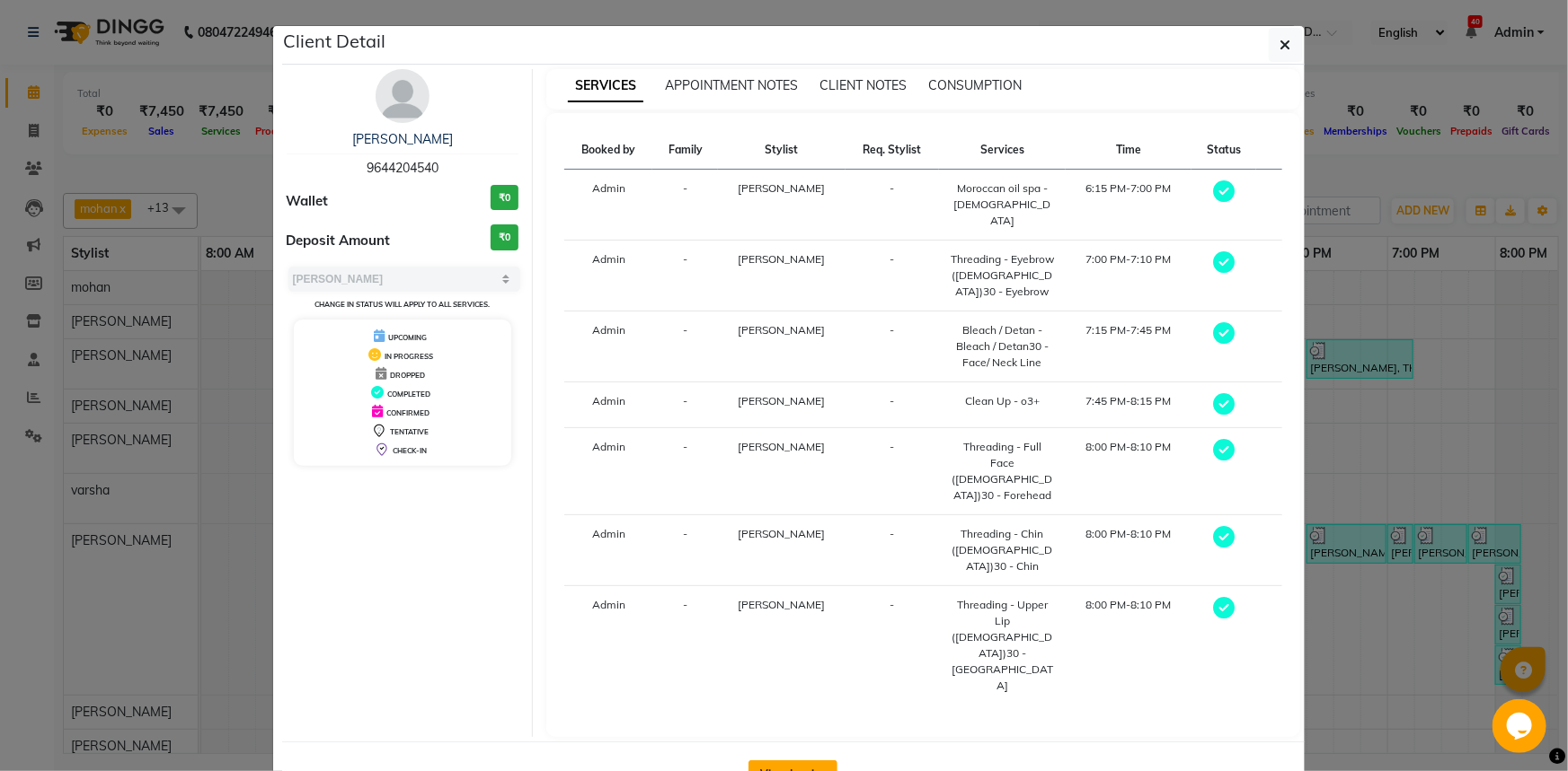
click at [764, 760] on button "View Invoice" at bounding box center [793, 774] width 89 height 28
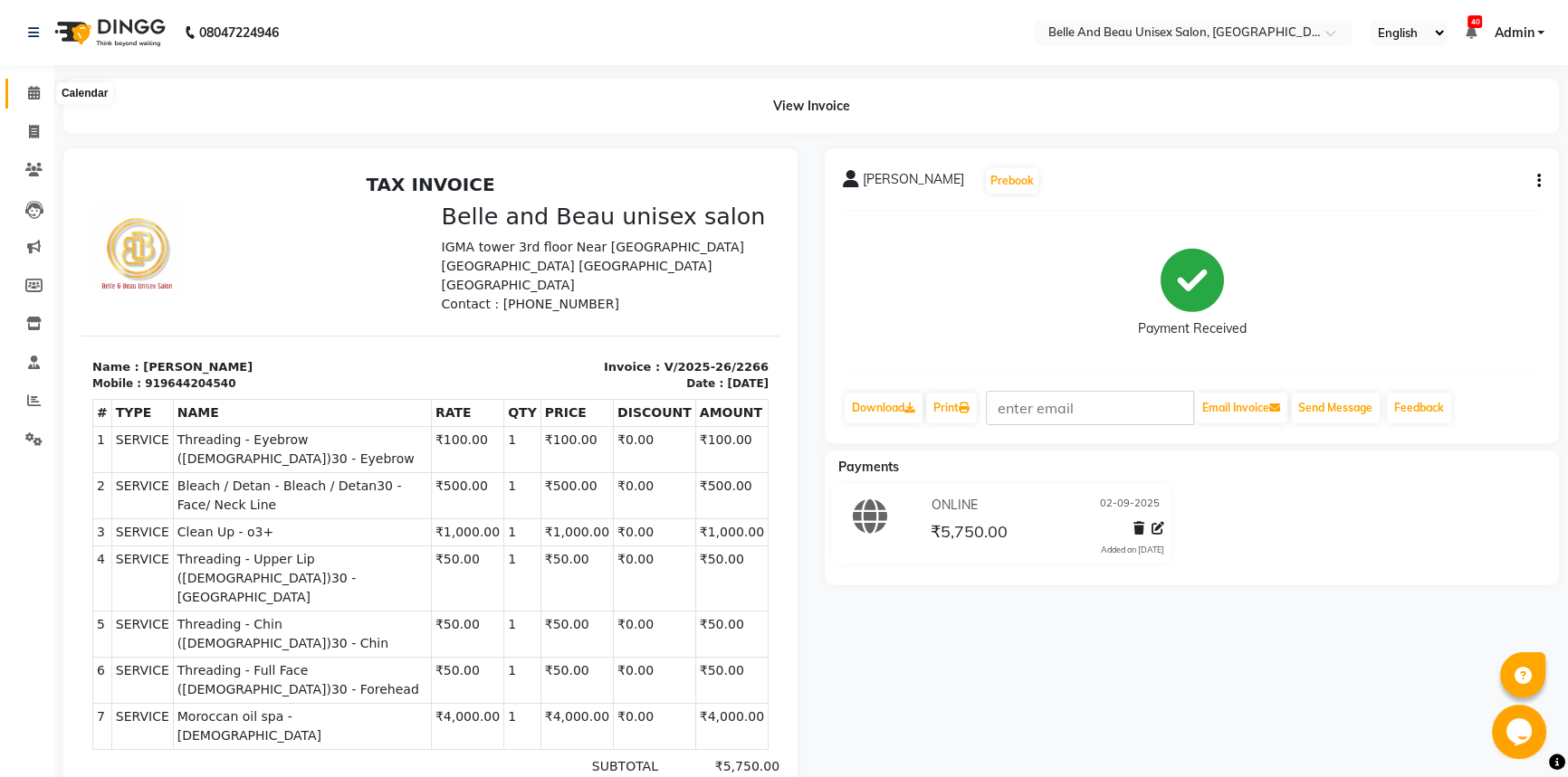
click at [42, 91] on span at bounding box center [34, 93] width 32 height 21
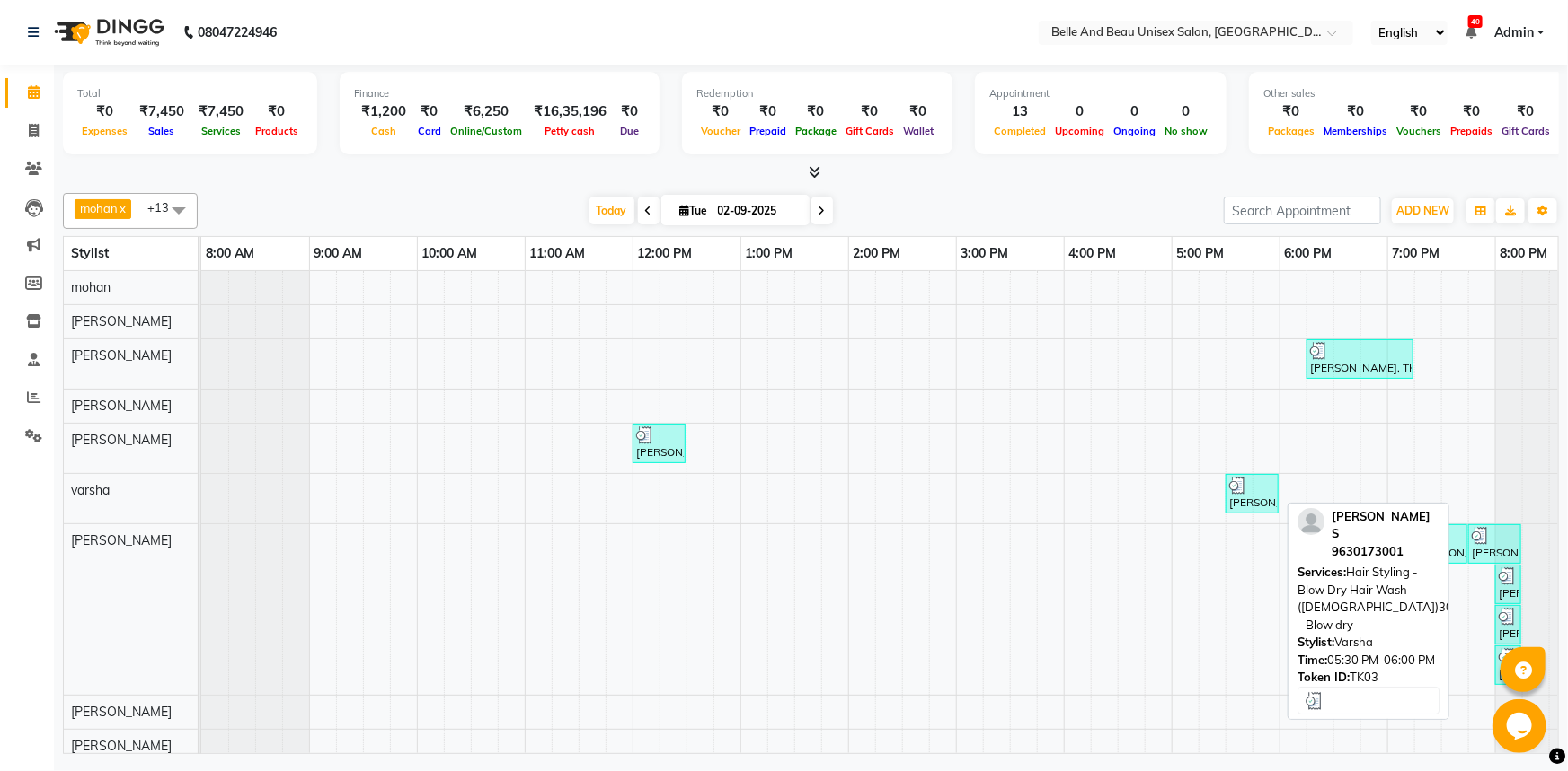
click at [1249, 506] on div "[PERSON_NAME] S, TK03, 05:30 PM-06:00 PM, Hair Styling - Blow Dry Hair Wash ([D…" at bounding box center [1252, 493] width 49 height 34
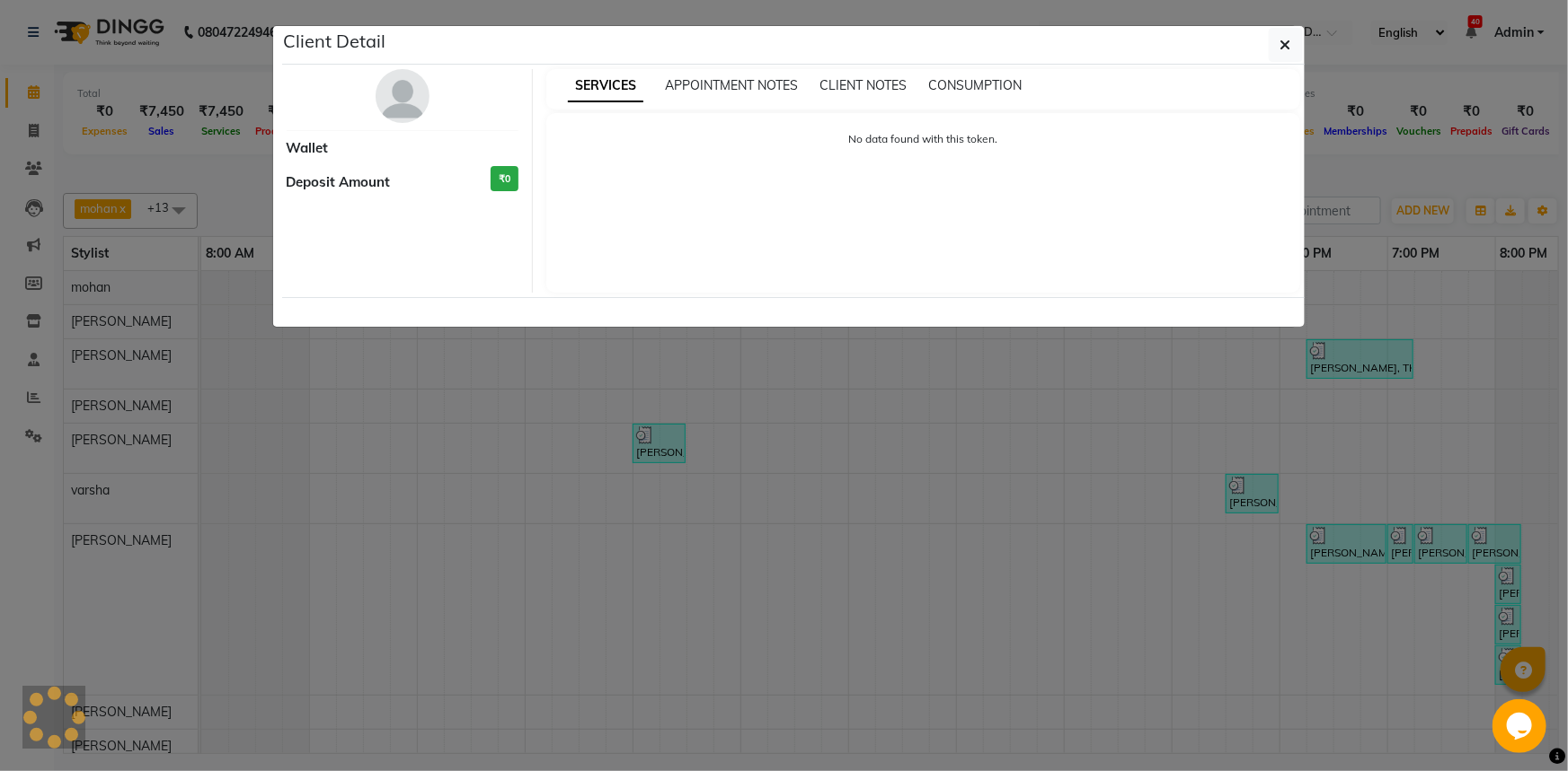
select select "3"
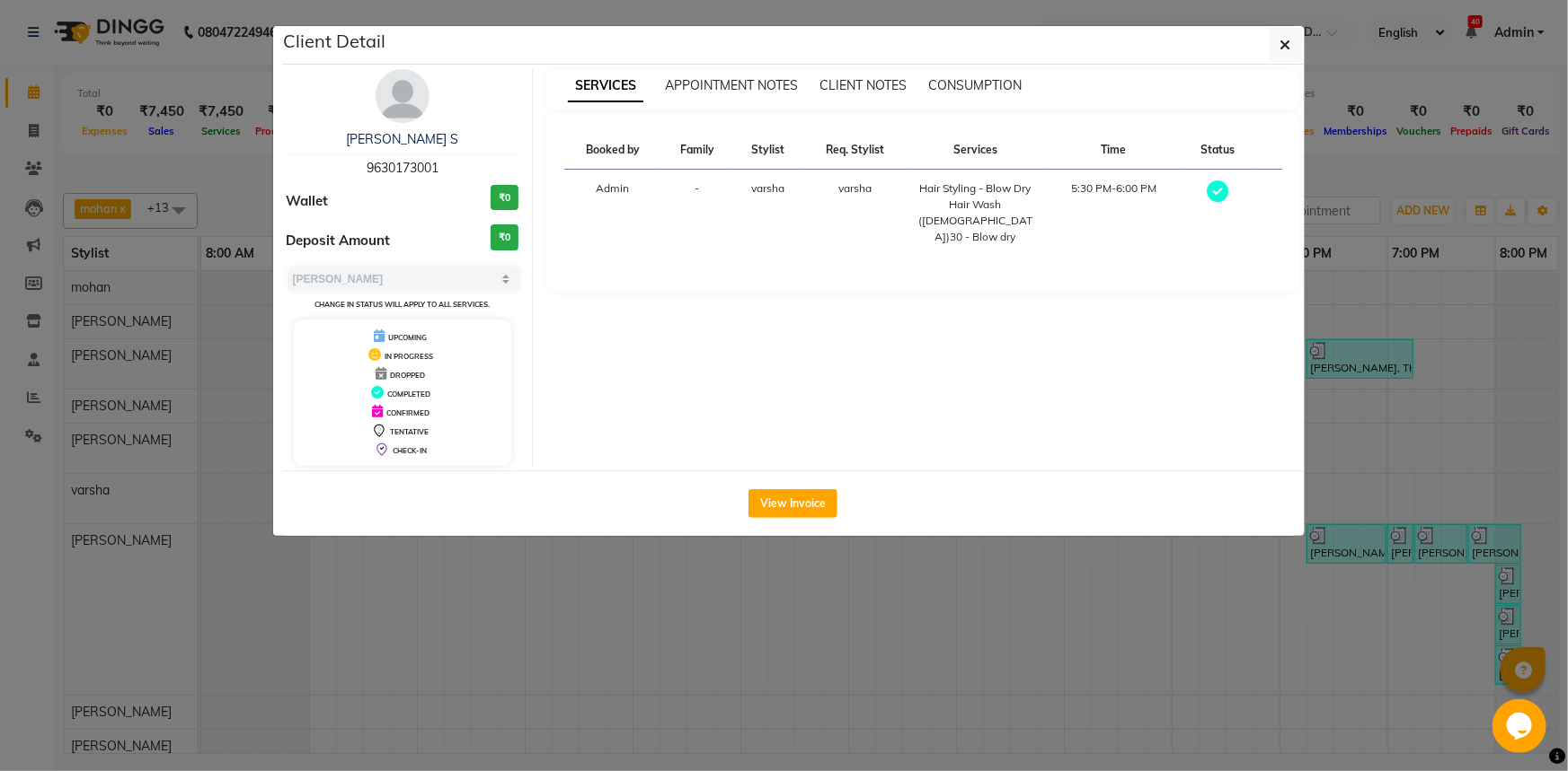
drag, startPoint x: 357, startPoint y: 123, endPoint x: 368, endPoint y: 139, distance: 19.4
click at [363, 132] on div "[PERSON_NAME] S 9630173001 Wallet ₹0 Deposit Amount ₹0 Select MARK DONE UPCOMIN…" at bounding box center [402, 267] width 260 height 397
drag, startPoint x: 369, startPoint y: 132, endPoint x: 476, endPoint y: 125, distance: 107.2
click at [476, 125] on div "[PERSON_NAME] S 9630173001 Wallet ₹0 Deposit Amount ₹0 Select MARK DONE UPCOMIN…" at bounding box center [402, 267] width 260 height 397
copy link "[PERSON_NAME] S"
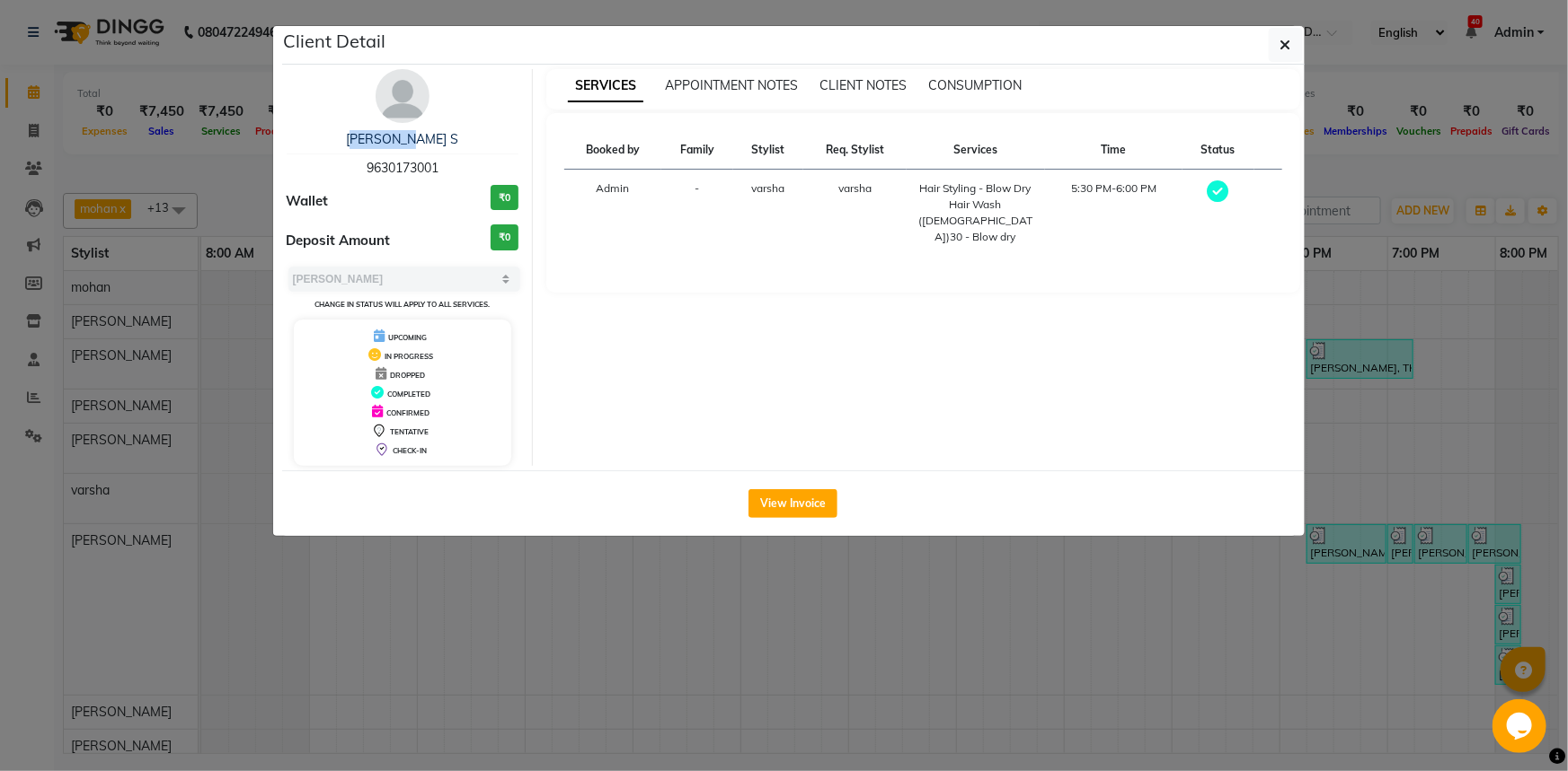
drag, startPoint x: 365, startPoint y: 165, endPoint x: 477, endPoint y: 163, distance: 112.0
click at [477, 163] on div "[PERSON_NAME] S 9630173001" at bounding box center [402, 154] width 233 height 48
copy span "9630173001"
drag, startPoint x: 733, startPoint y: 580, endPoint x: 862, endPoint y: 759, distance: 220.6
click at [733, 581] on ngb-modal-window "Client Detail [PERSON_NAME] S 9630173001 Wallet ₹0 Deposit Amount ₹0 Select MAR…" at bounding box center [784, 386] width 1568 height 771
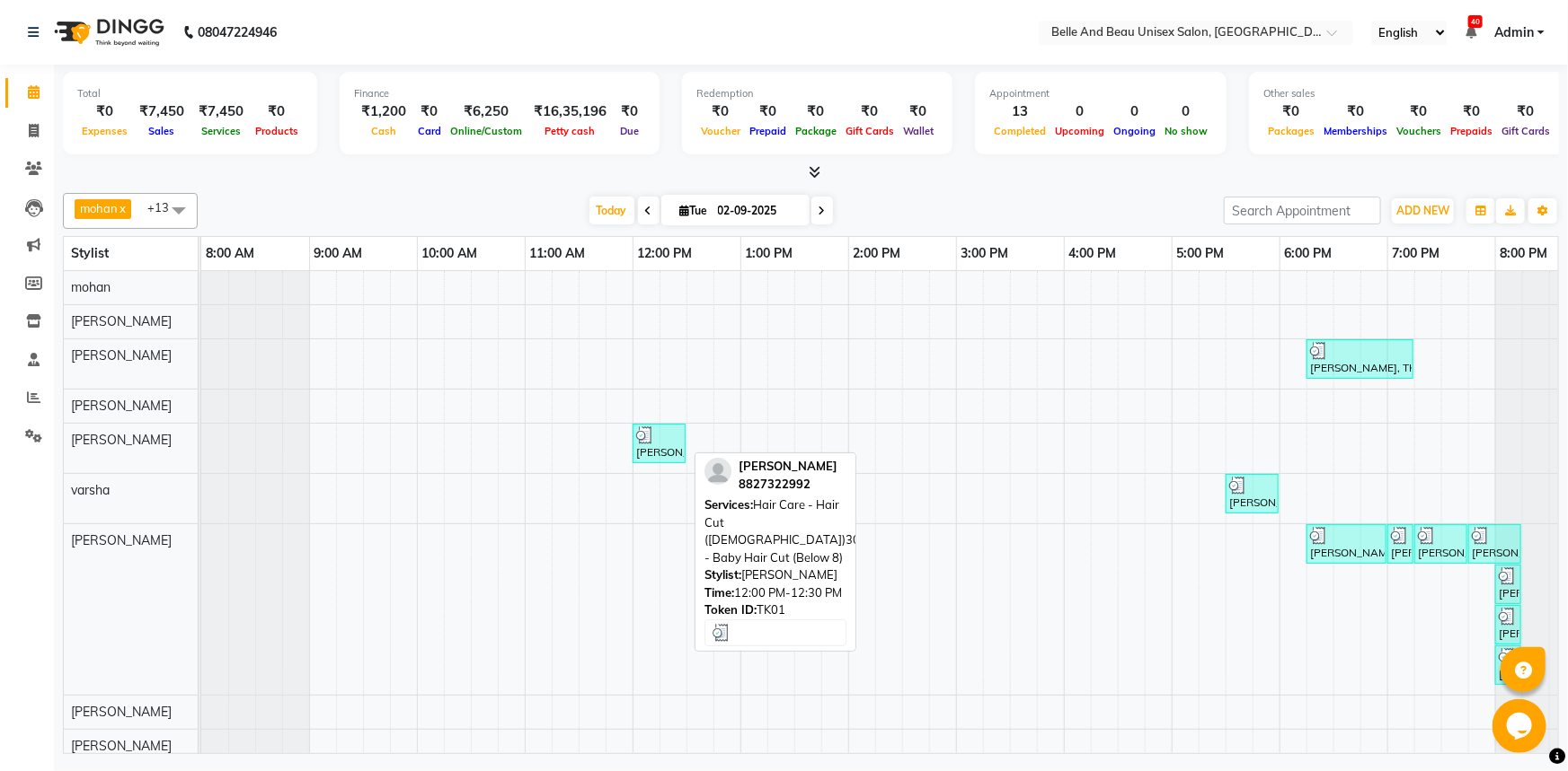
click at [647, 431] on img at bounding box center [645, 436] width 18 height 18
select select "3"
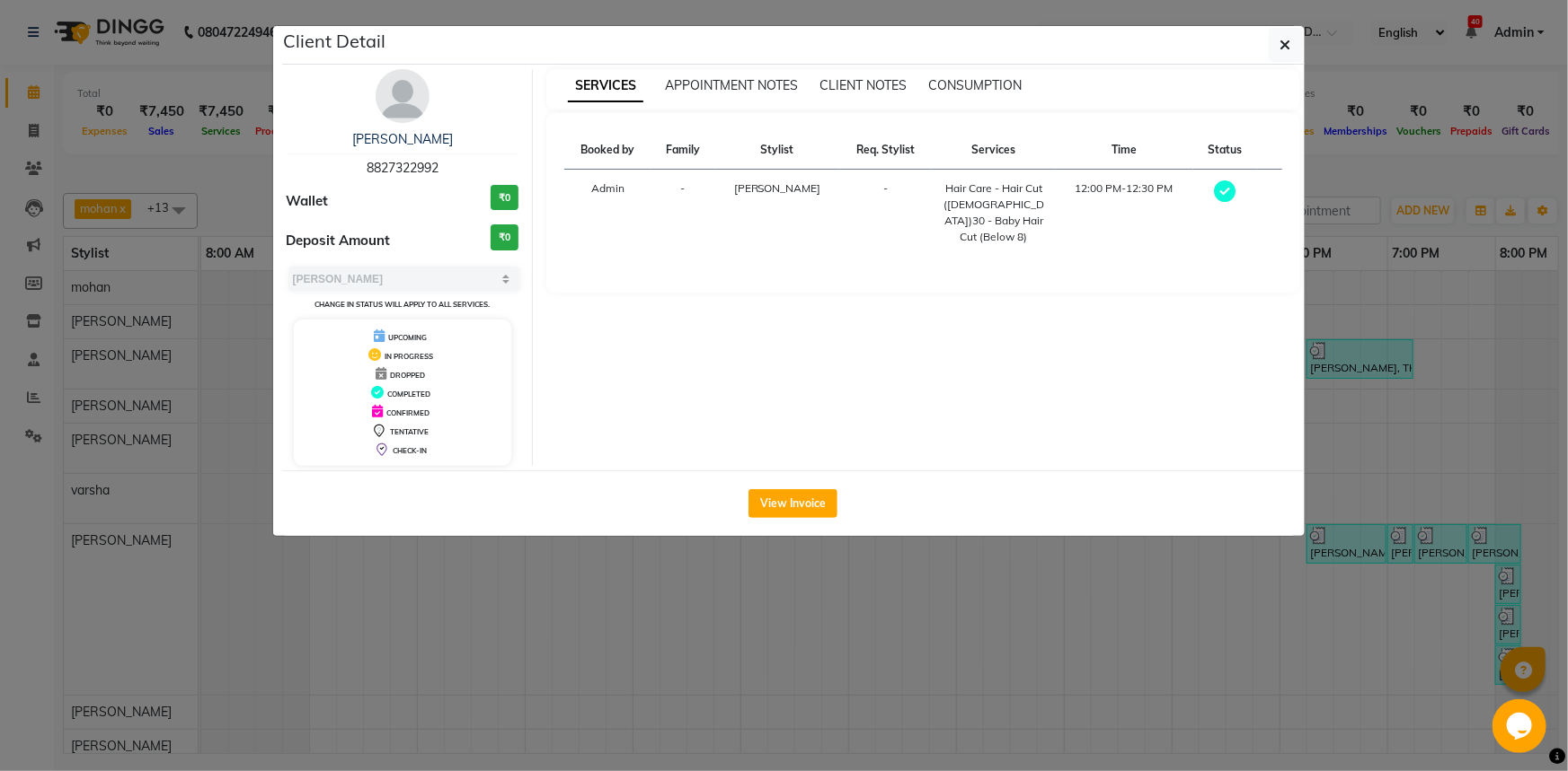
drag, startPoint x: 355, startPoint y: 125, endPoint x: 467, endPoint y: 128, distance: 112.0
click at [467, 128] on div "[PERSON_NAME] 8827322992 Wallet ₹0 Deposit Amount ₹0 Select MARK DONE UPCOMING …" at bounding box center [402, 267] width 260 height 397
copy link "[PERSON_NAME]"
click at [811, 638] on ngb-modal-window "Client Detail [PERSON_NAME] 8827322992 Wallet ₹0 Deposit Amount ₹0 Select MARK …" at bounding box center [784, 386] width 1568 height 771
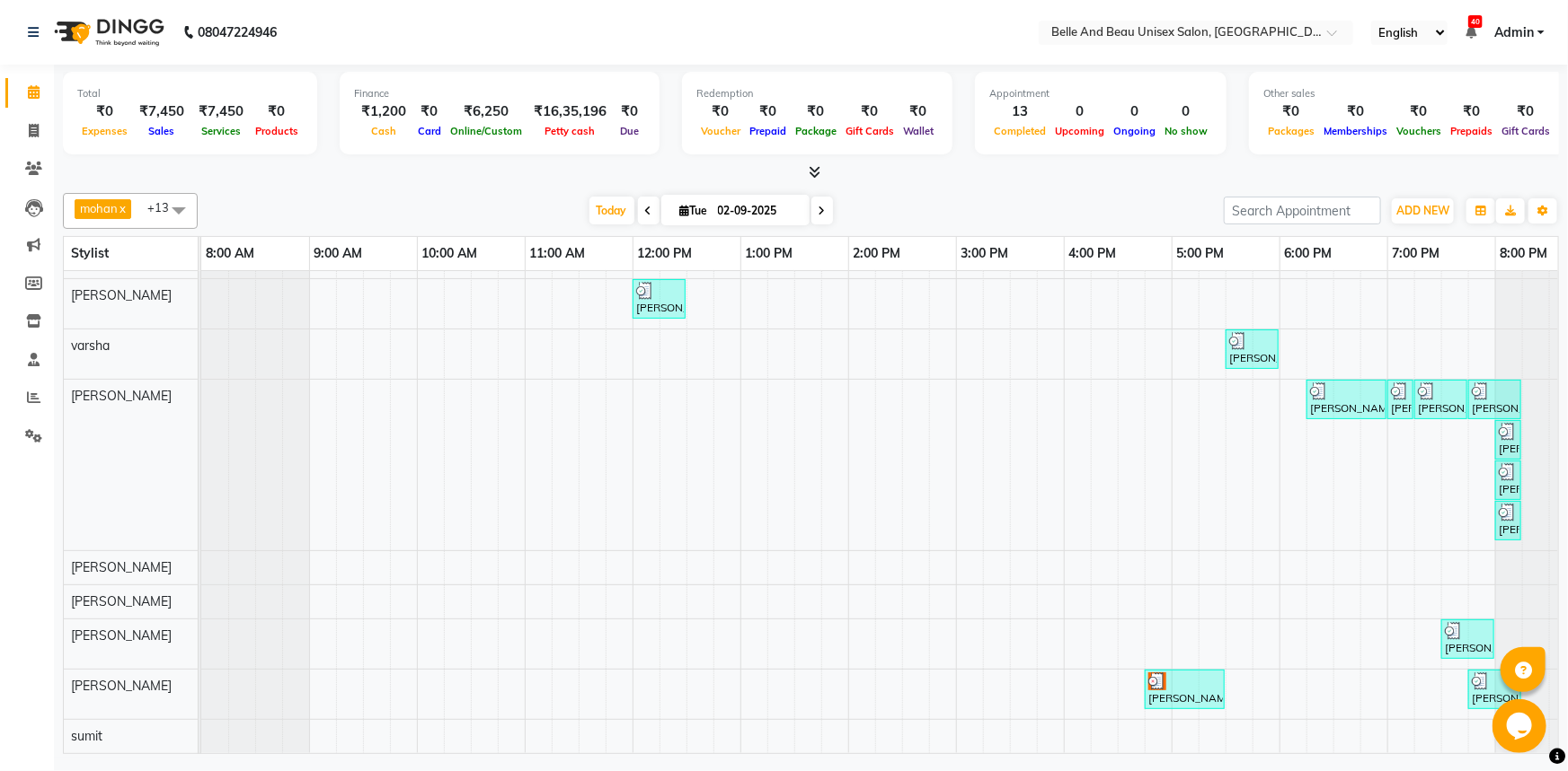
scroll to position [155, 0]
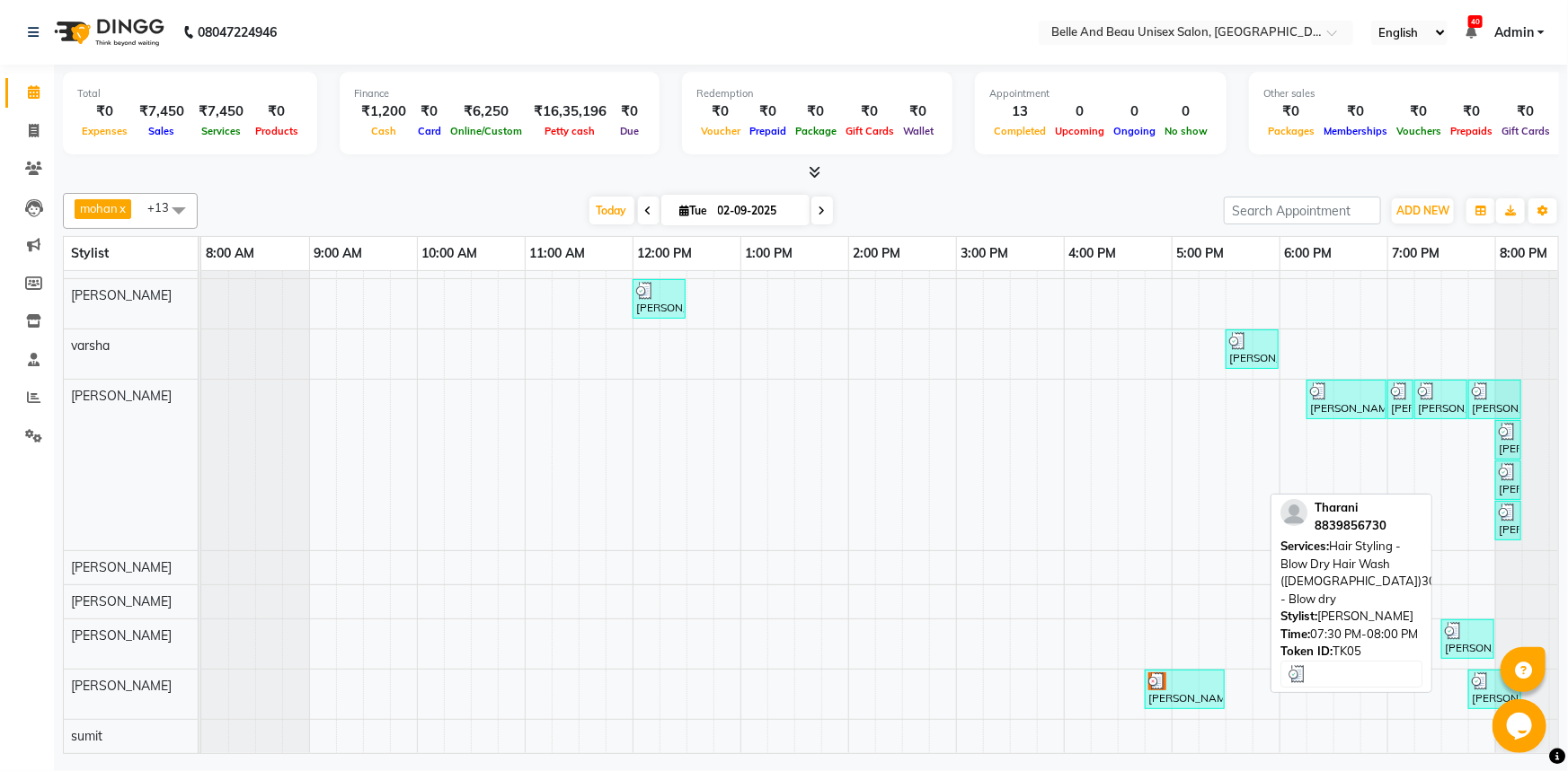
click at [1470, 637] on div "[PERSON_NAME], TK05, 07:30 PM-08:00 PM, Hair Styling - Blow Dry Hair Wash ([DEM…" at bounding box center [1467, 639] width 49 height 34
select select "3"
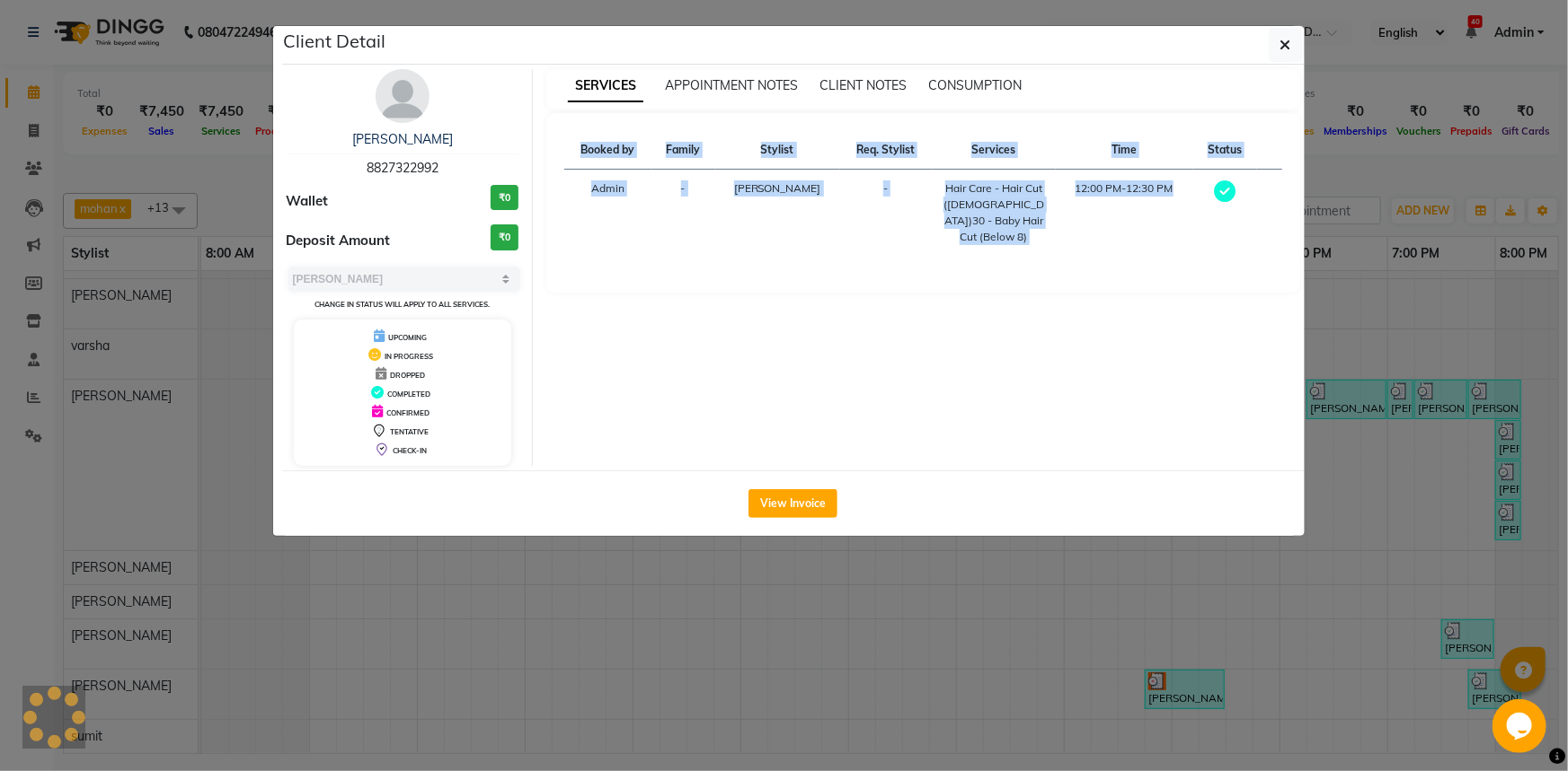
click at [1470, 637] on ngb-modal-window "Client Detail [PERSON_NAME] 8827322992 Wallet ₹0 Deposit Amount ₹0 Select MARK …" at bounding box center [784, 386] width 1568 height 771
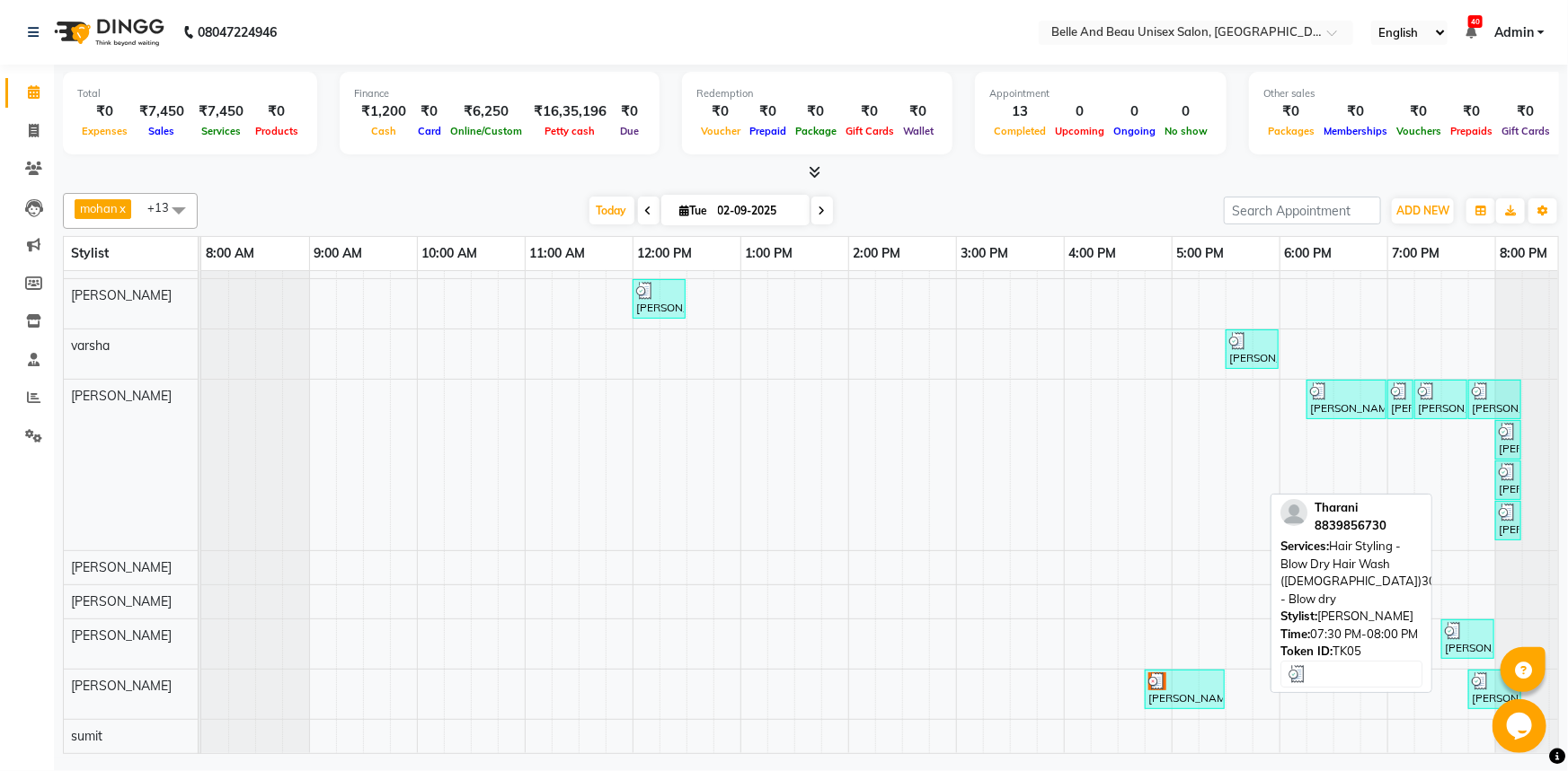
click at [1467, 635] on div "[PERSON_NAME], TK05, 07:30 PM-08:00 PM, Hair Styling - Blow Dry Hair Wash ([DEM…" at bounding box center [1467, 639] width 49 height 34
select select "3"
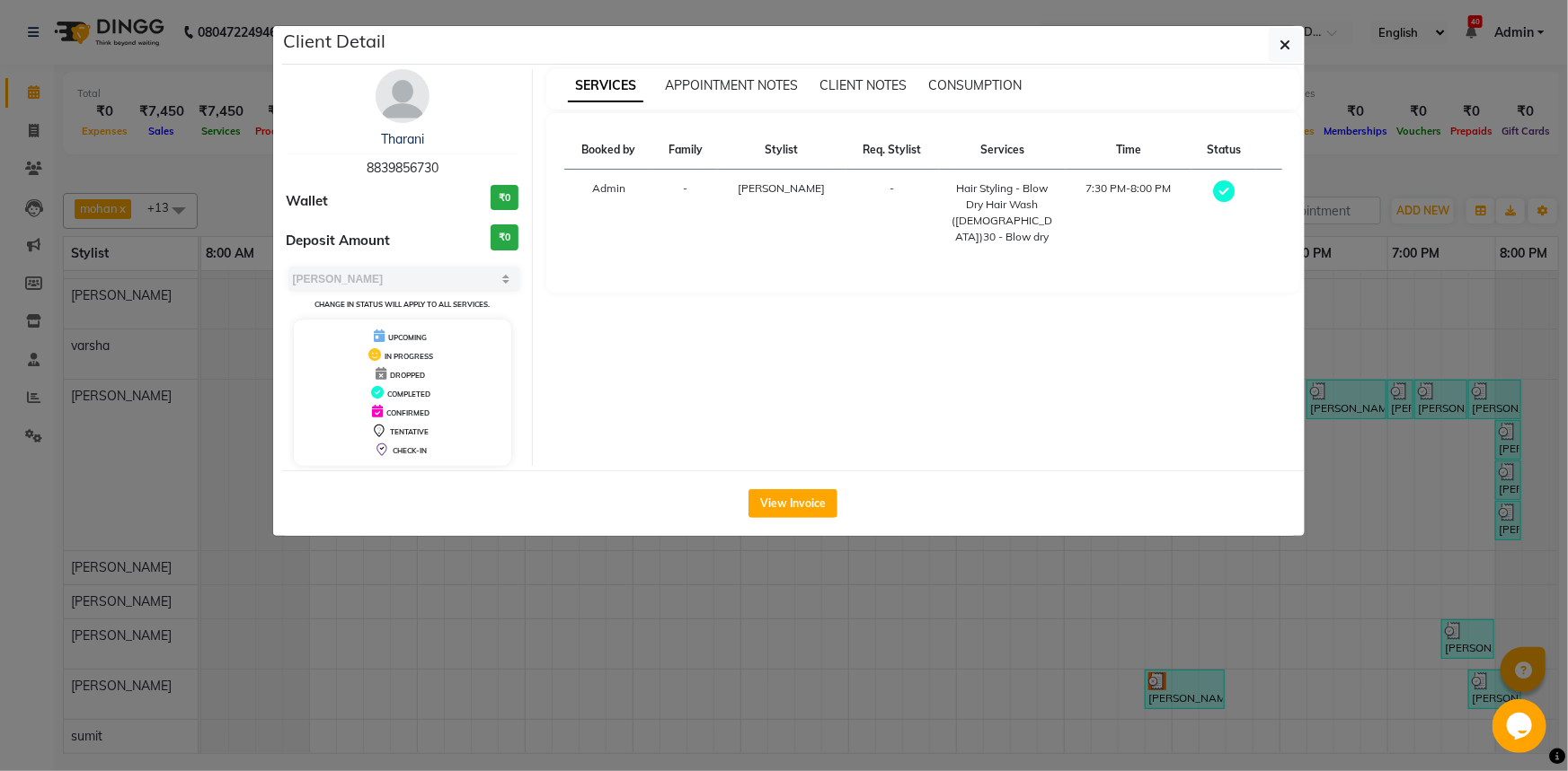
drag, startPoint x: 378, startPoint y: 131, endPoint x: 485, endPoint y: 134, distance: 107.0
click at [485, 134] on div "Tharani" at bounding box center [402, 139] width 233 height 19
copy link "Tharani"
drag, startPoint x: 348, startPoint y: 166, endPoint x: 479, endPoint y: 163, distance: 131.0
click at [479, 163] on div "Tharani 8839856730" at bounding box center [402, 154] width 233 height 48
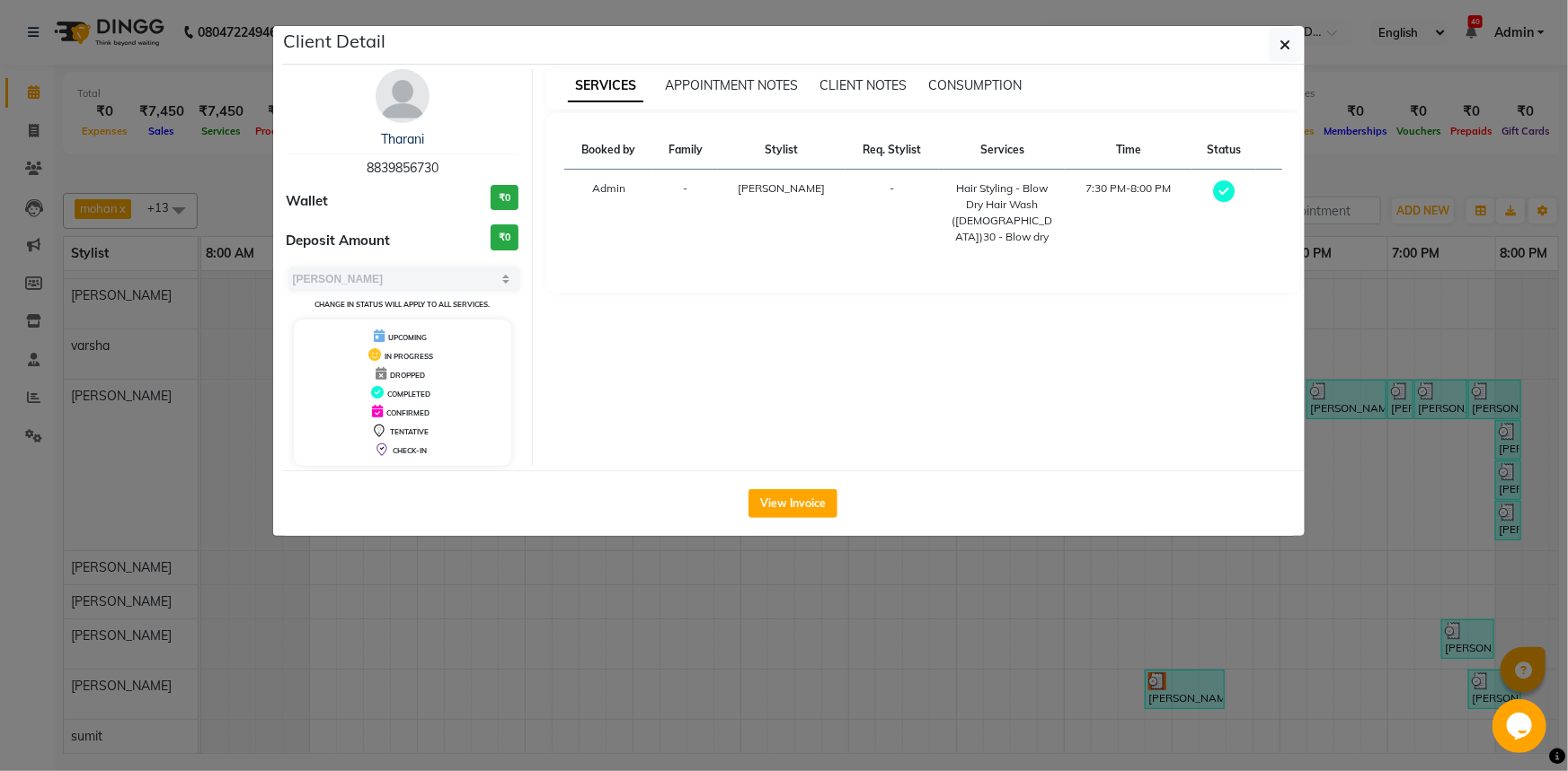
copy span "8839856730"
click at [1145, 612] on ngb-modal-window "Client Detail Tharani 8839856730 Wallet ₹0 Deposit Amount ₹0 Select MARK DONE U…" at bounding box center [784, 386] width 1568 height 771
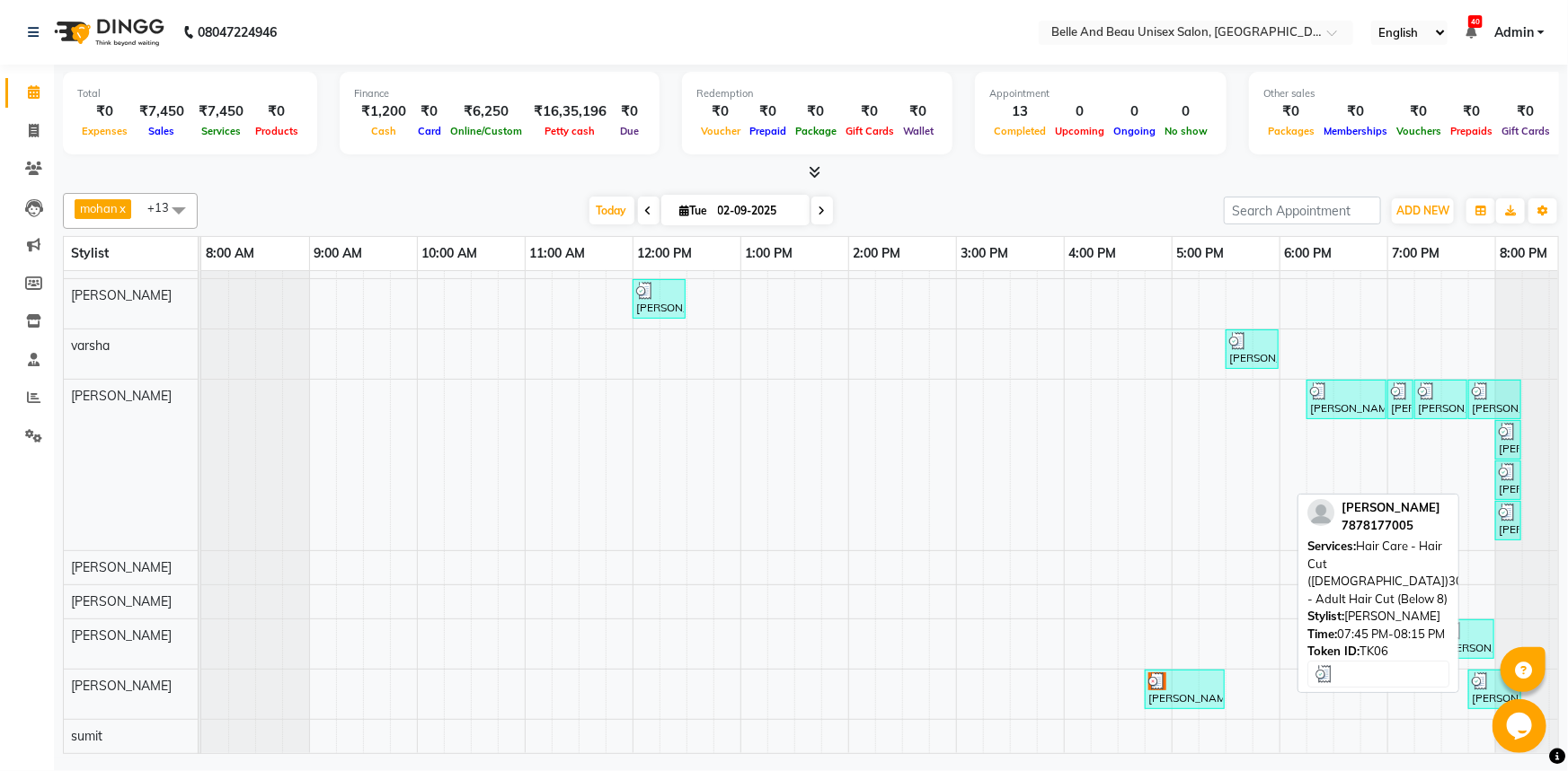
click at [1472, 673] on img at bounding box center [1481, 682] width 18 height 18
select select "3"
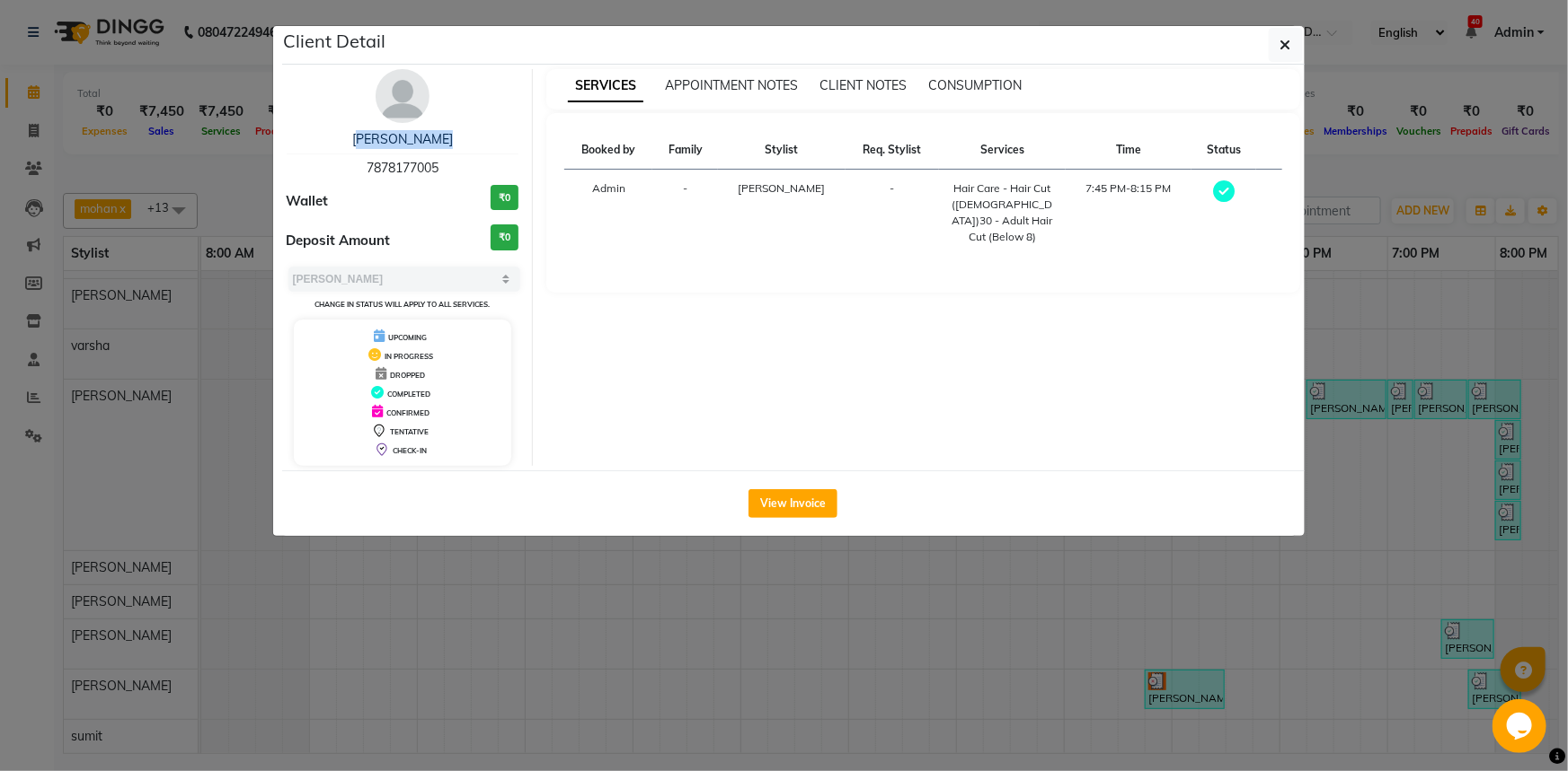
drag, startPoint x: 345, startPoint y: 134, endPoint x: 483, endPoint y: 128, distance: 138.1
click at [483, 128] on div "[PERSON_NAME] 7878177005 Wallet ₹0 Deposit Amount ₹0 Select MARK DONE UPCOMING …" at bounding box center [402, 267] width 260 height 397
copy link "[PERSON_NAME]"
drag, startPoint x: 357, startPoint y: 165, endPoint x: 480, endPoint y: 159, distance: 123.1
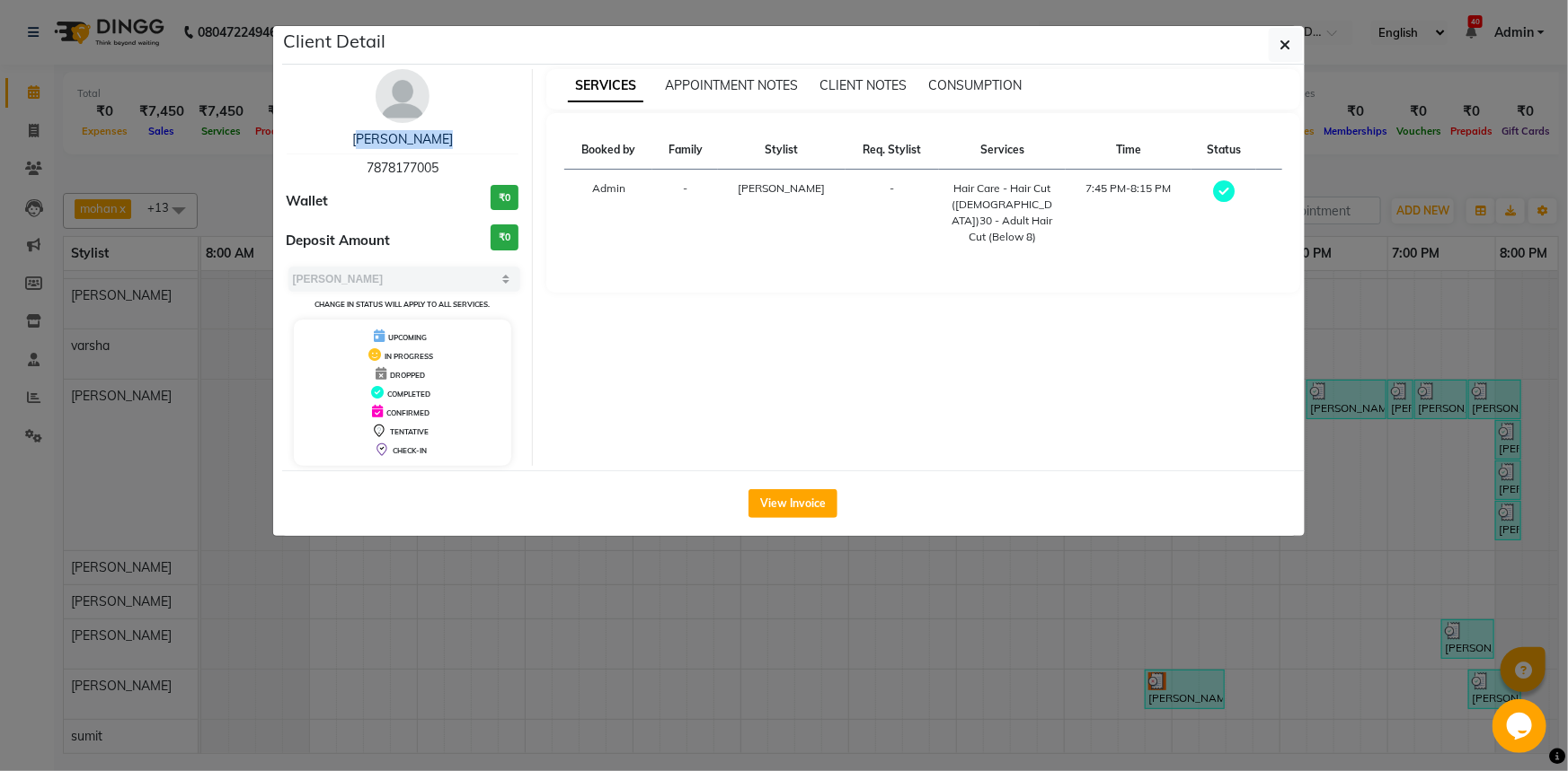
click at [480, 159] on div "[PERSON_NAME] 7878177005" at bounding box center [402, 154] width 233 height 48
click at [1281, 40] on icon "button" at bounding box center [1285, 44] width 11 height 15
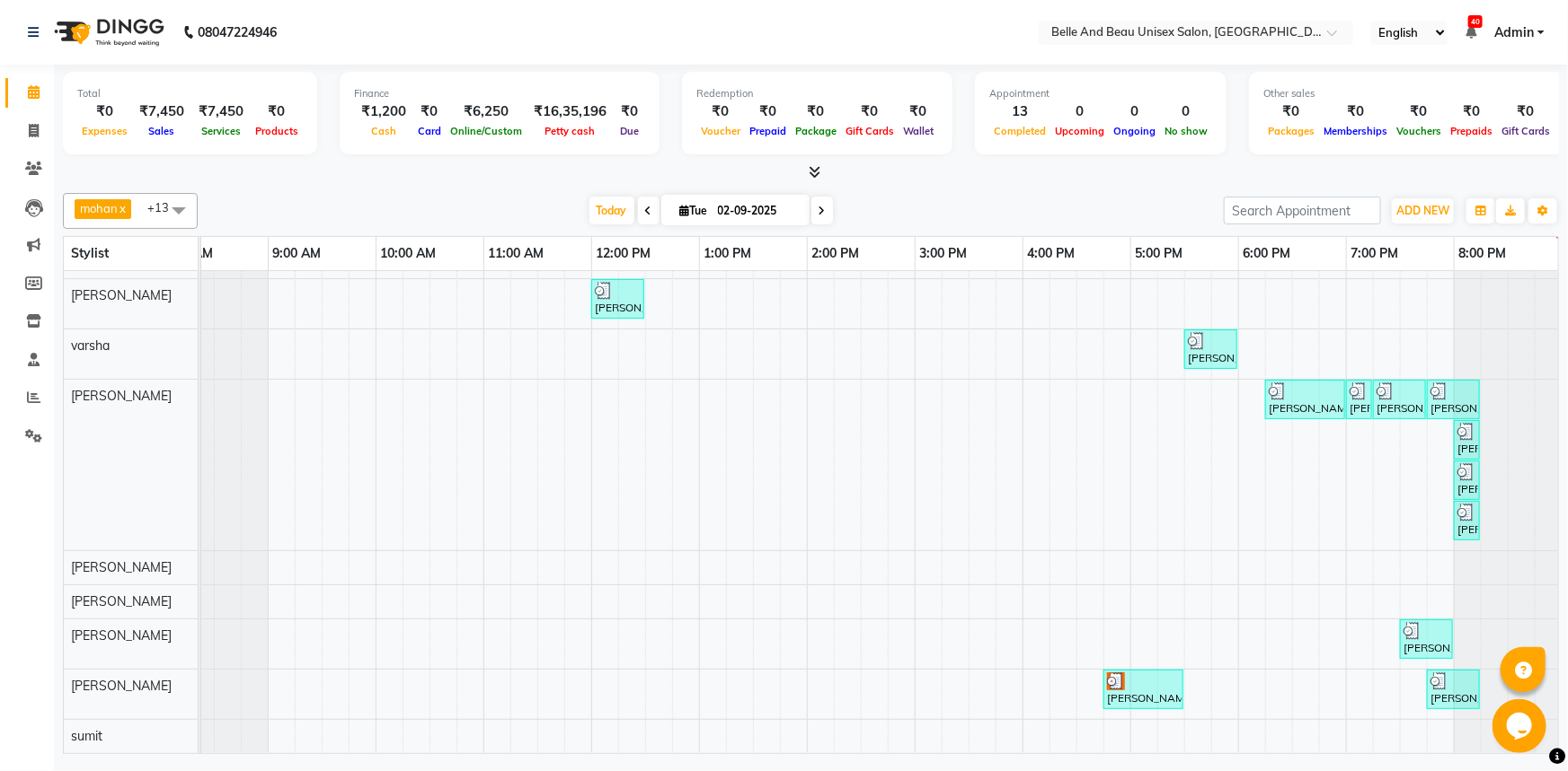
scroll to position [0, 46]
drag, startPoint x: 1440, startPoint y: 742, endPoint x: 26, endPoint y: 27, distance: 1584.5
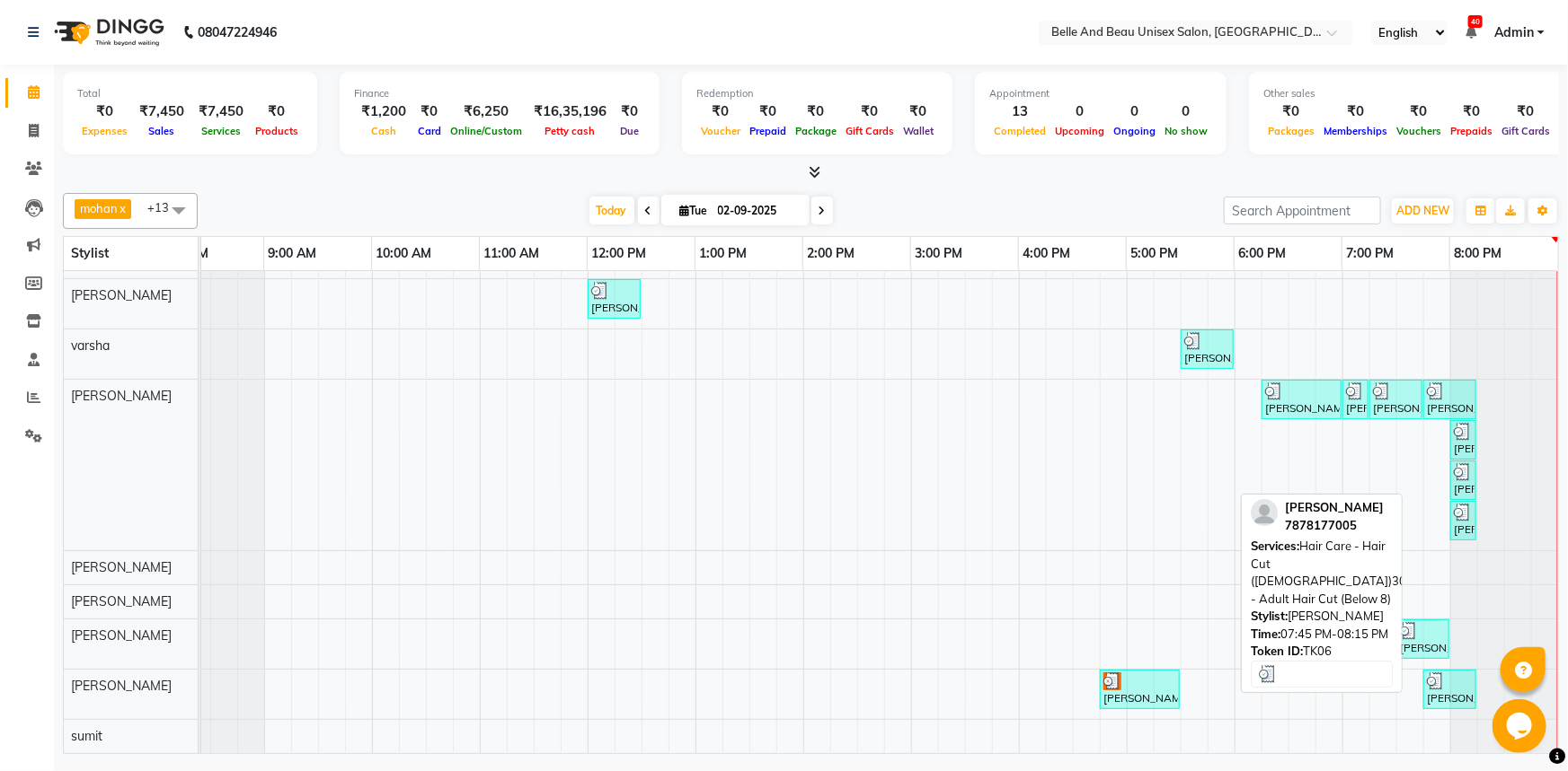
click at [1428, 675] on img at bounding box center [1436, 682] width 18 height 18
select select "3"
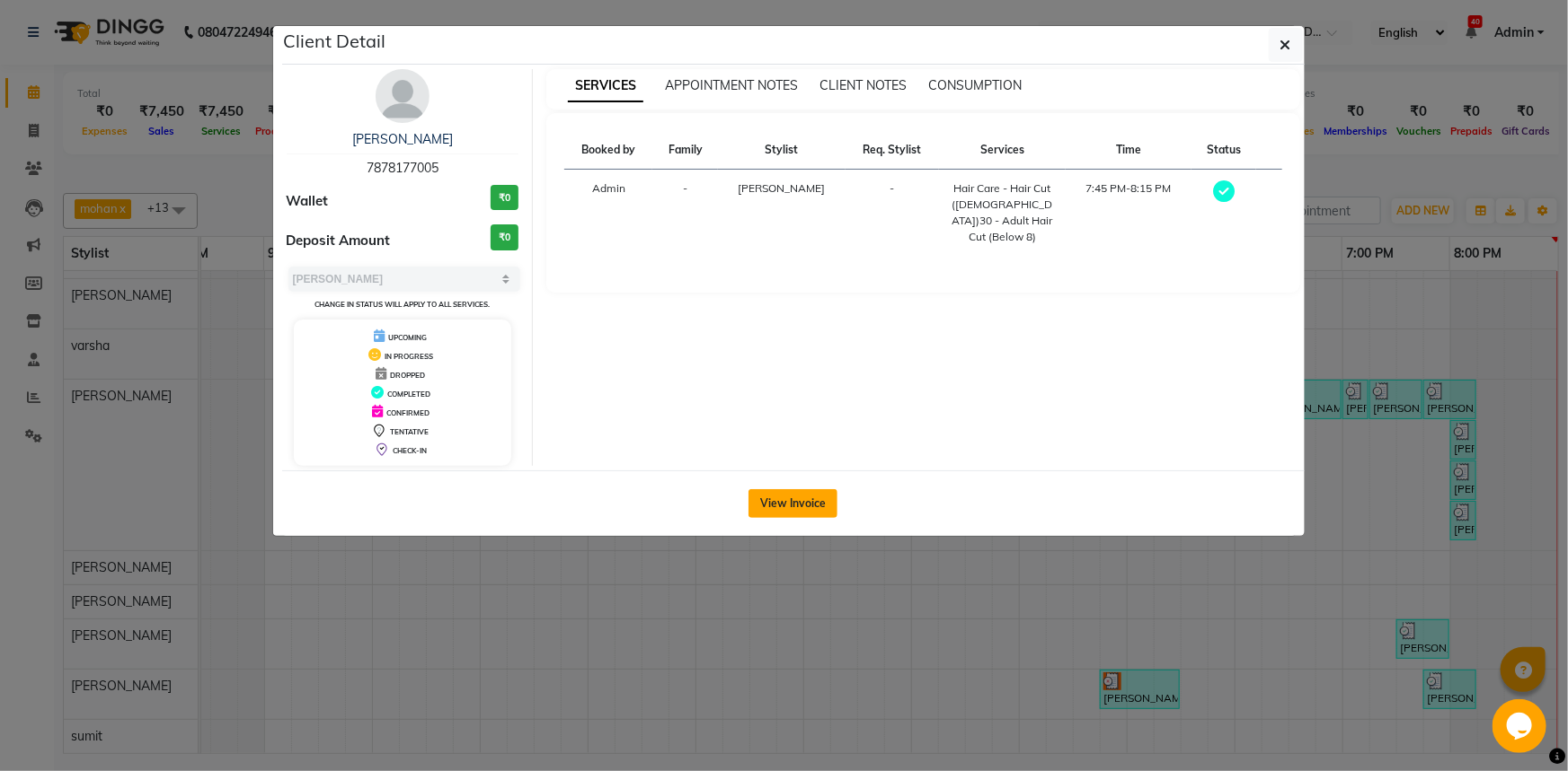
click at [800, 498] on button "View Invoice" at bounding box center [793, 503] width 89 height 28
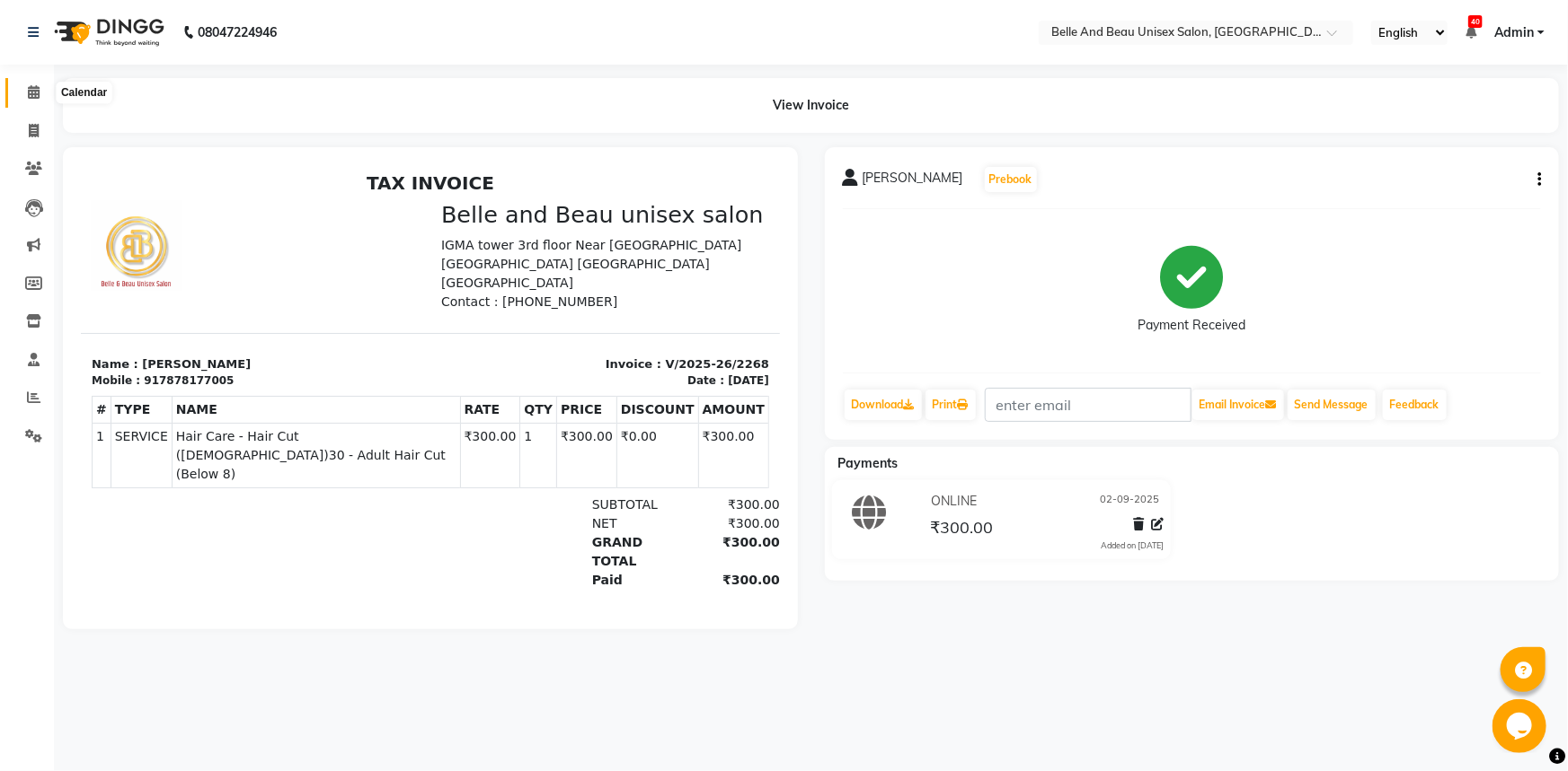
click at [27, 91] on icon at bounding box center [33, 92] width 12 height 14
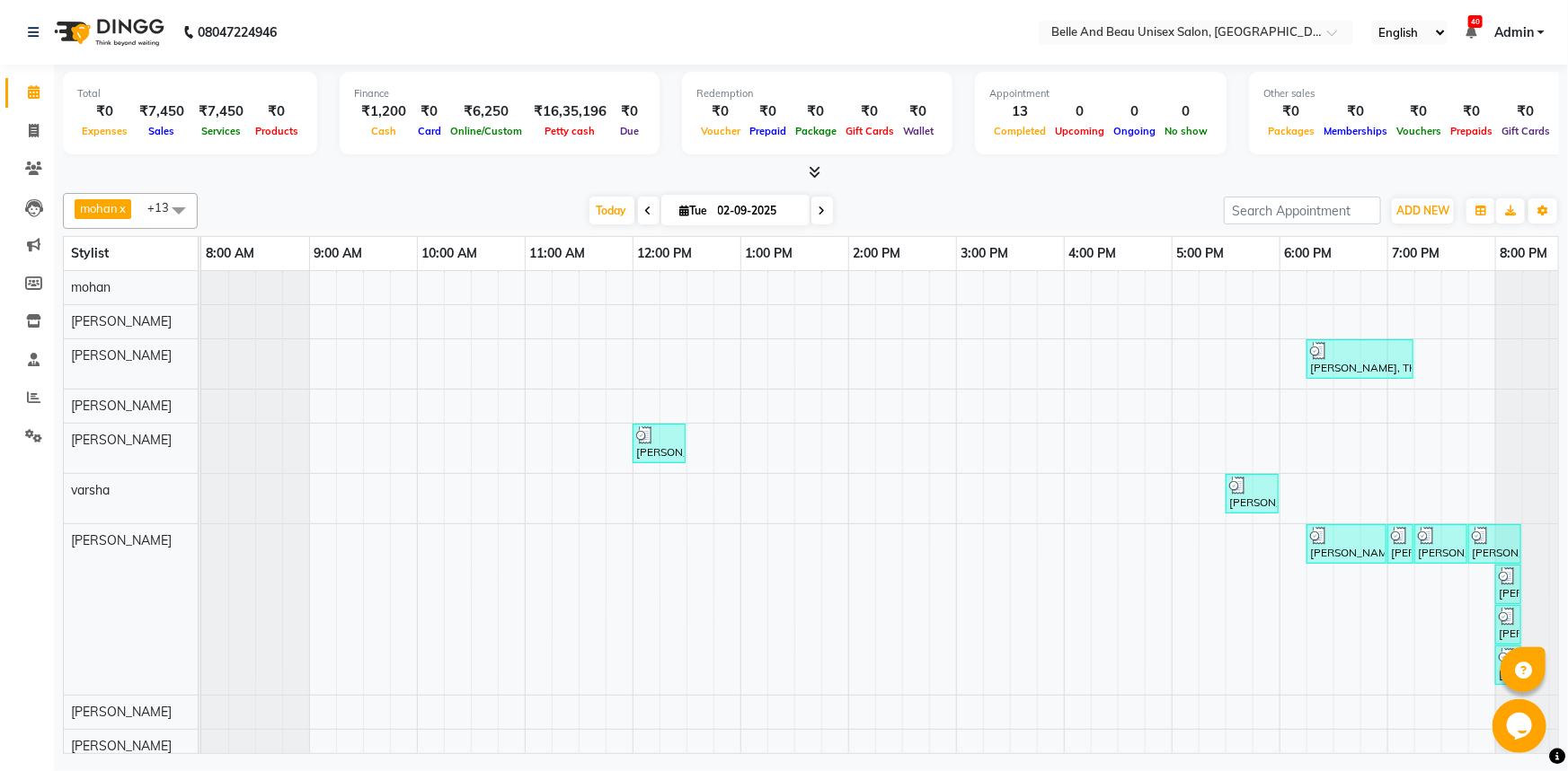
scroll to position [0, 46]
